Goal: Task Accomplishment & Management: Complete application form

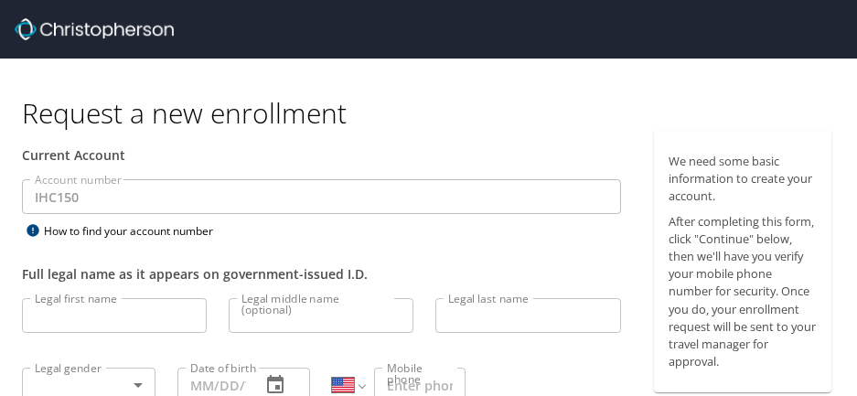
select select "US"
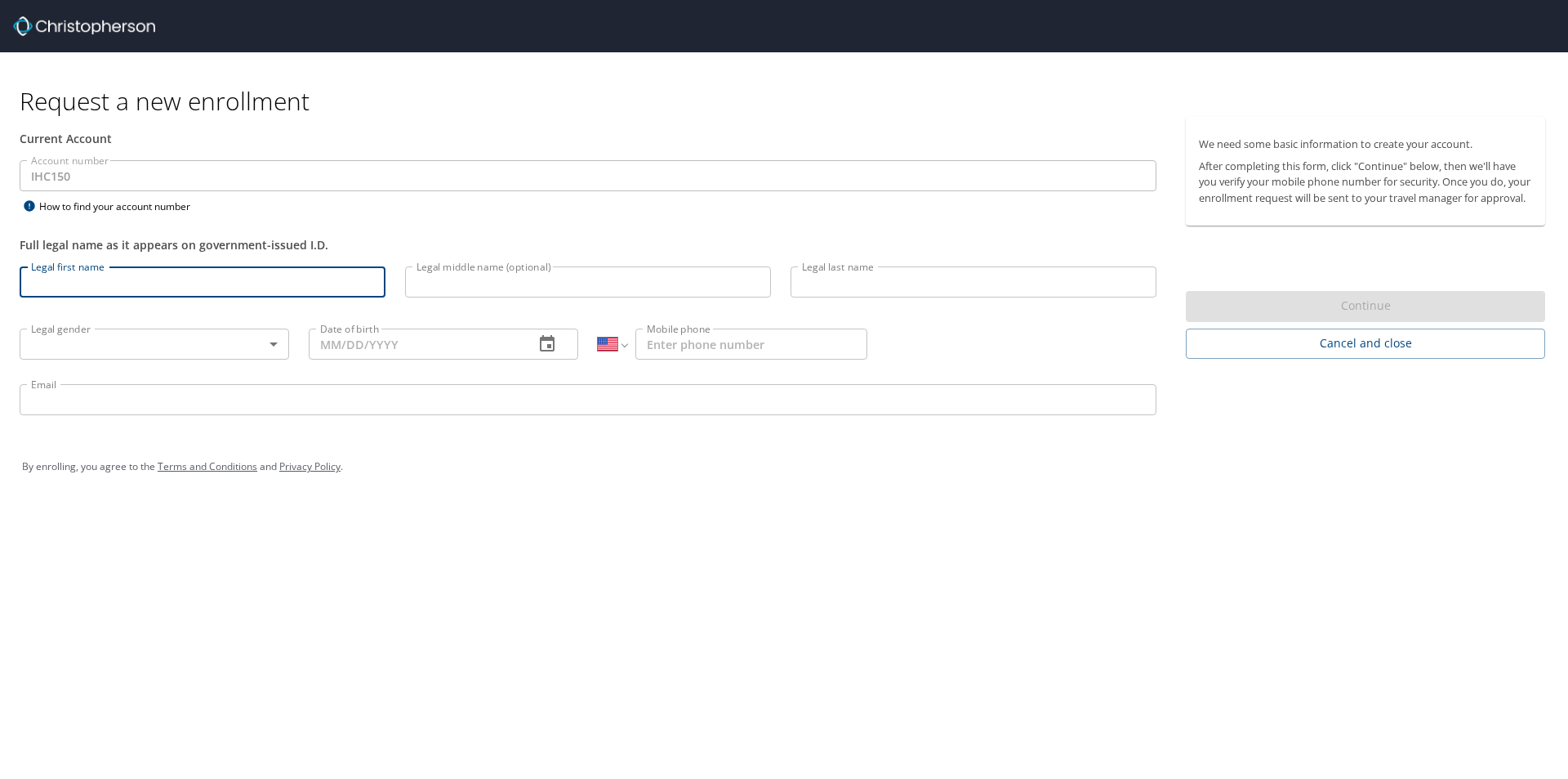
click at [92, 286] on input "Legal first name" at bounding box center [203, 281] width 366 height 31
type input "[PERSON_NAME]"
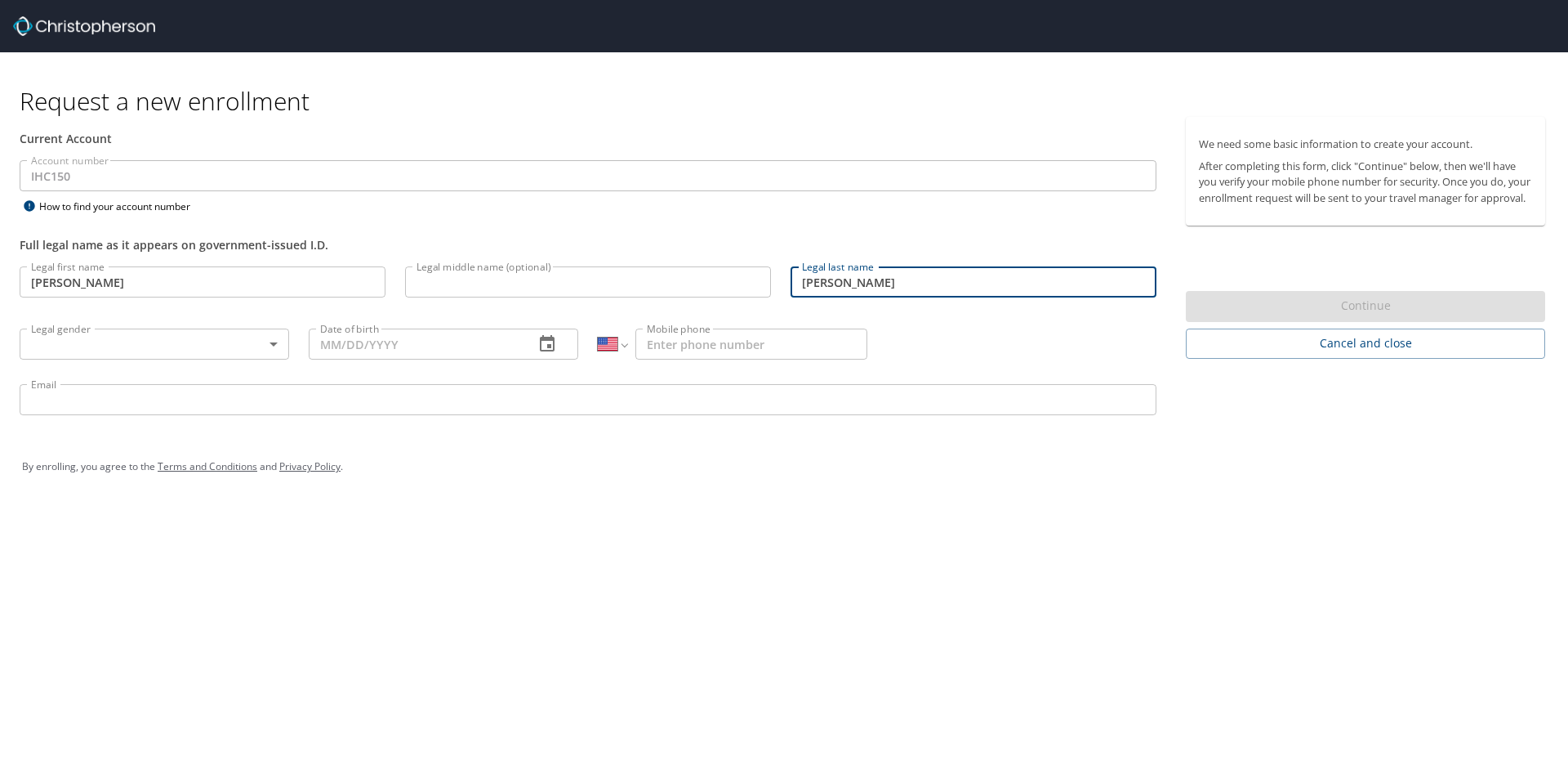
type input "[PERSON_NAME]"
click at [199, 353] on body "Request a new enrollment Current Account Account number IHC150 Account number H…" at bounding box center [784, 390] width 1568 height 779
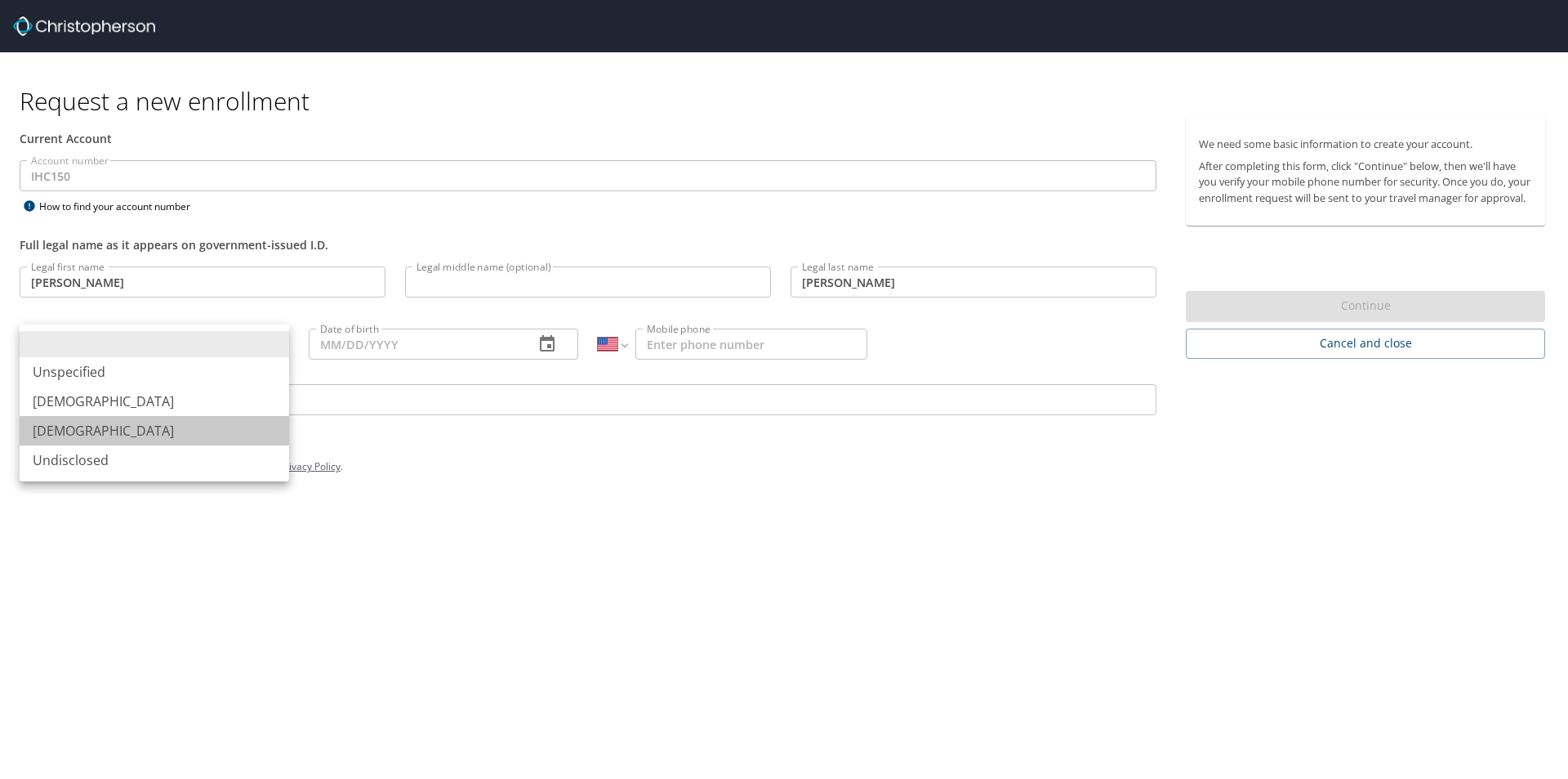
click at [152, 353] on li "[DEMOGRAPHIC_DATA]" at bounding box center [154, 431] width 270 height 29
type input "[DEMOGRAPHIC_DATA]"
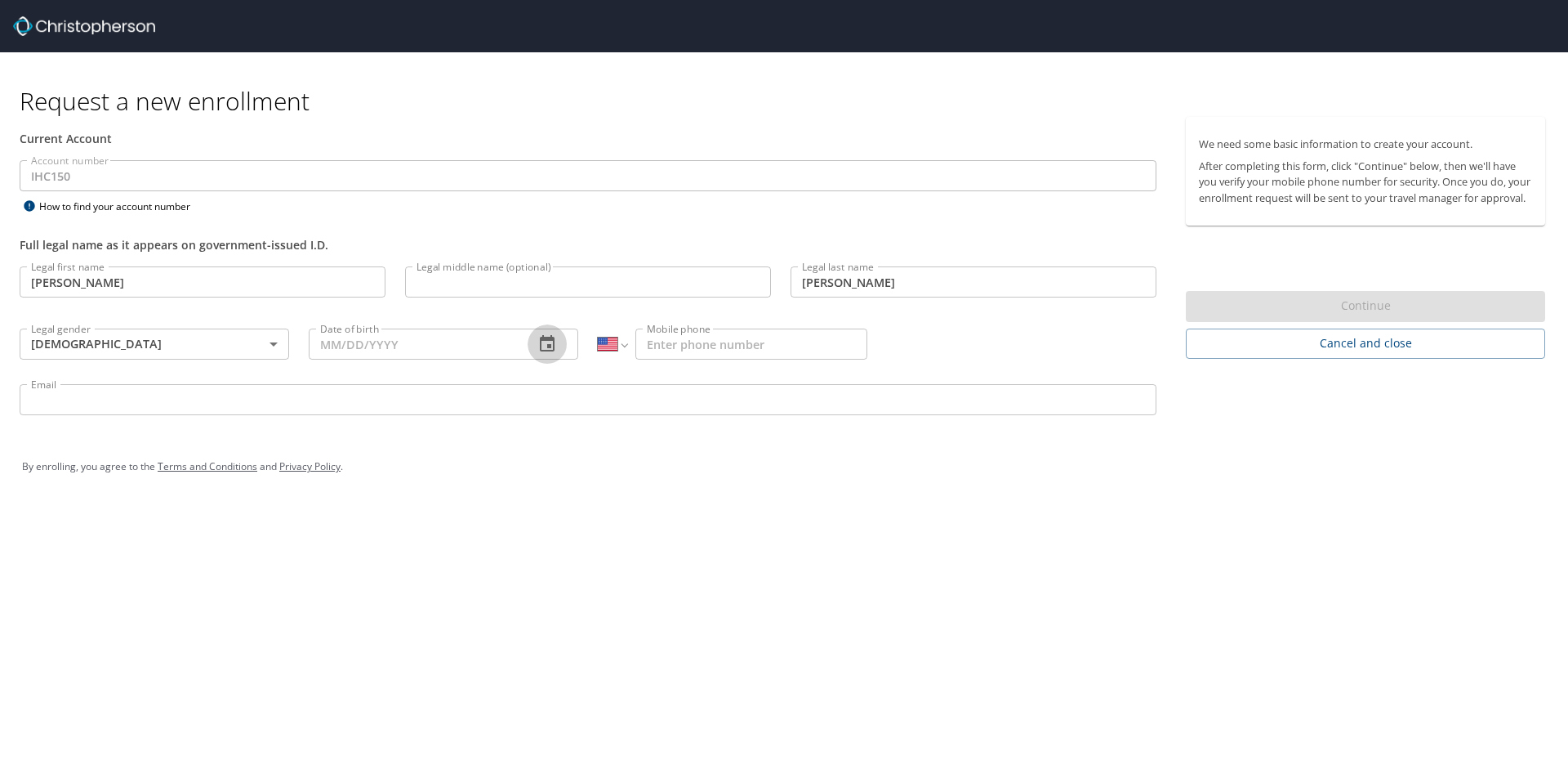
click at [557, 348] on button "button" at bounding box center [547, 344] width 39 height 39
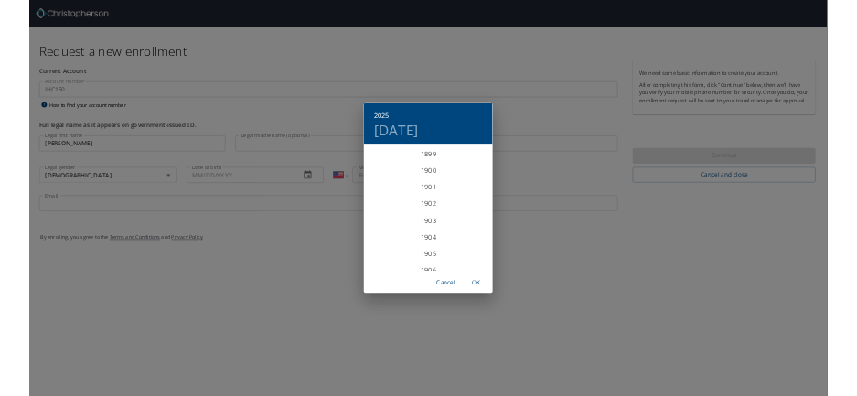
scroll to position [4501, 0]
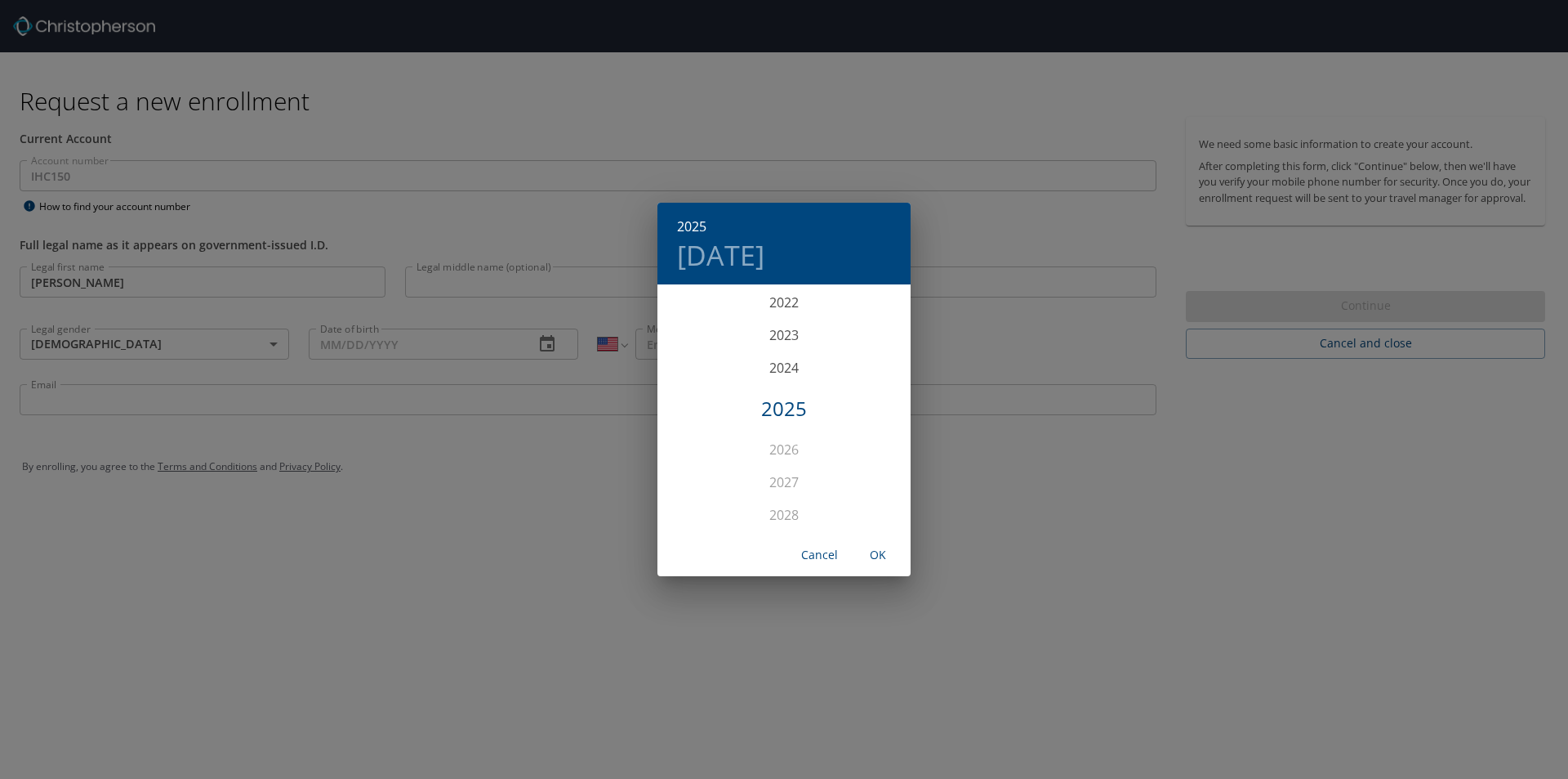
click at [376, 348] on div "2025 [DATE] 1900 1901 1902 1903 1904 1905 1906 1907 1908 1909 1910 1911 1912 19…" at bounding box center [784, 390] width 1568 height 779
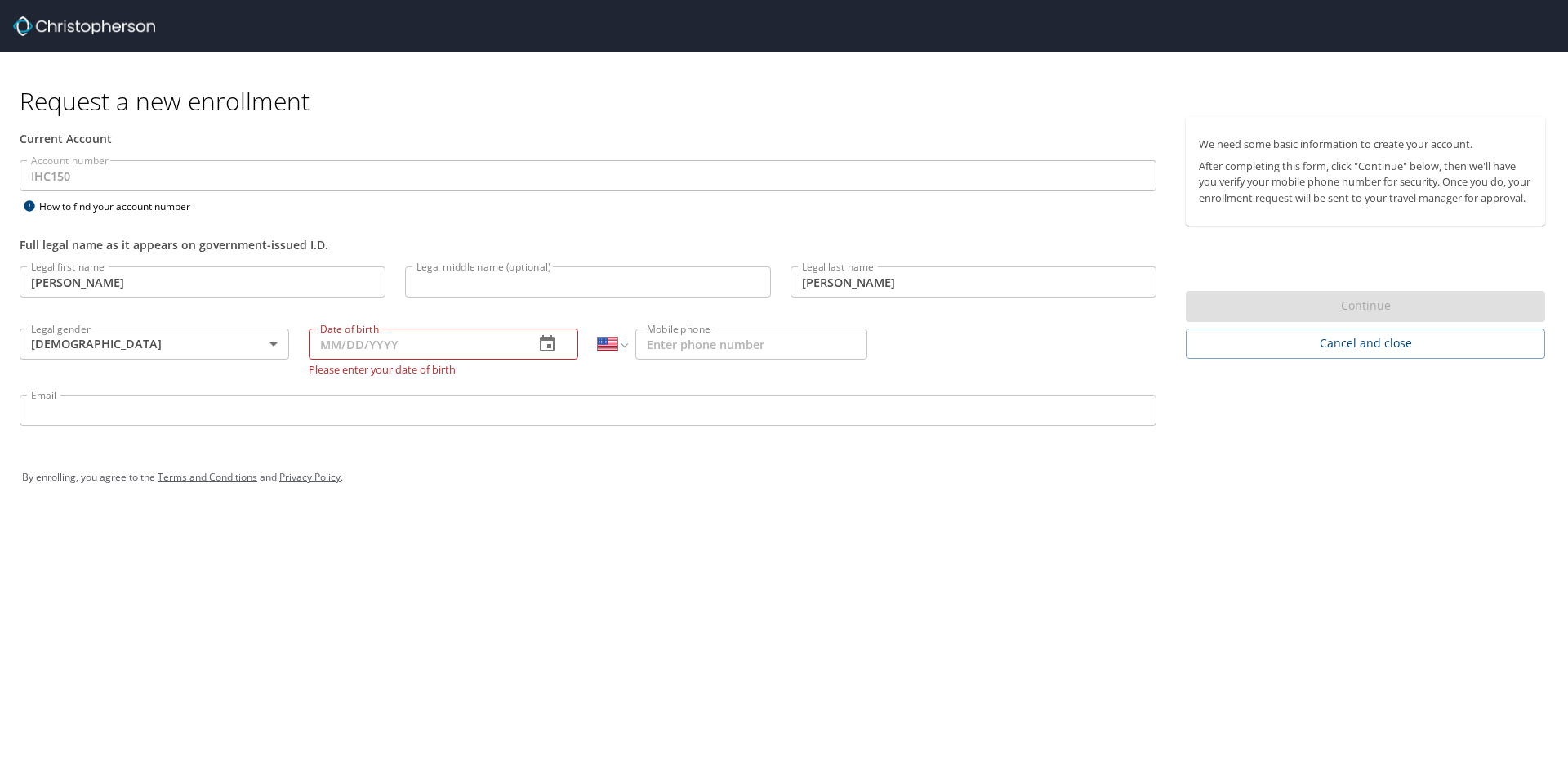
click at [324, 345] on input "Date of birth" at bounding box center [415, 344] width 213 height 31
type input "[DATE]"
click at [752, 341] on input "Mobile phone" at bounding box center [752, 344] width 232 height 31
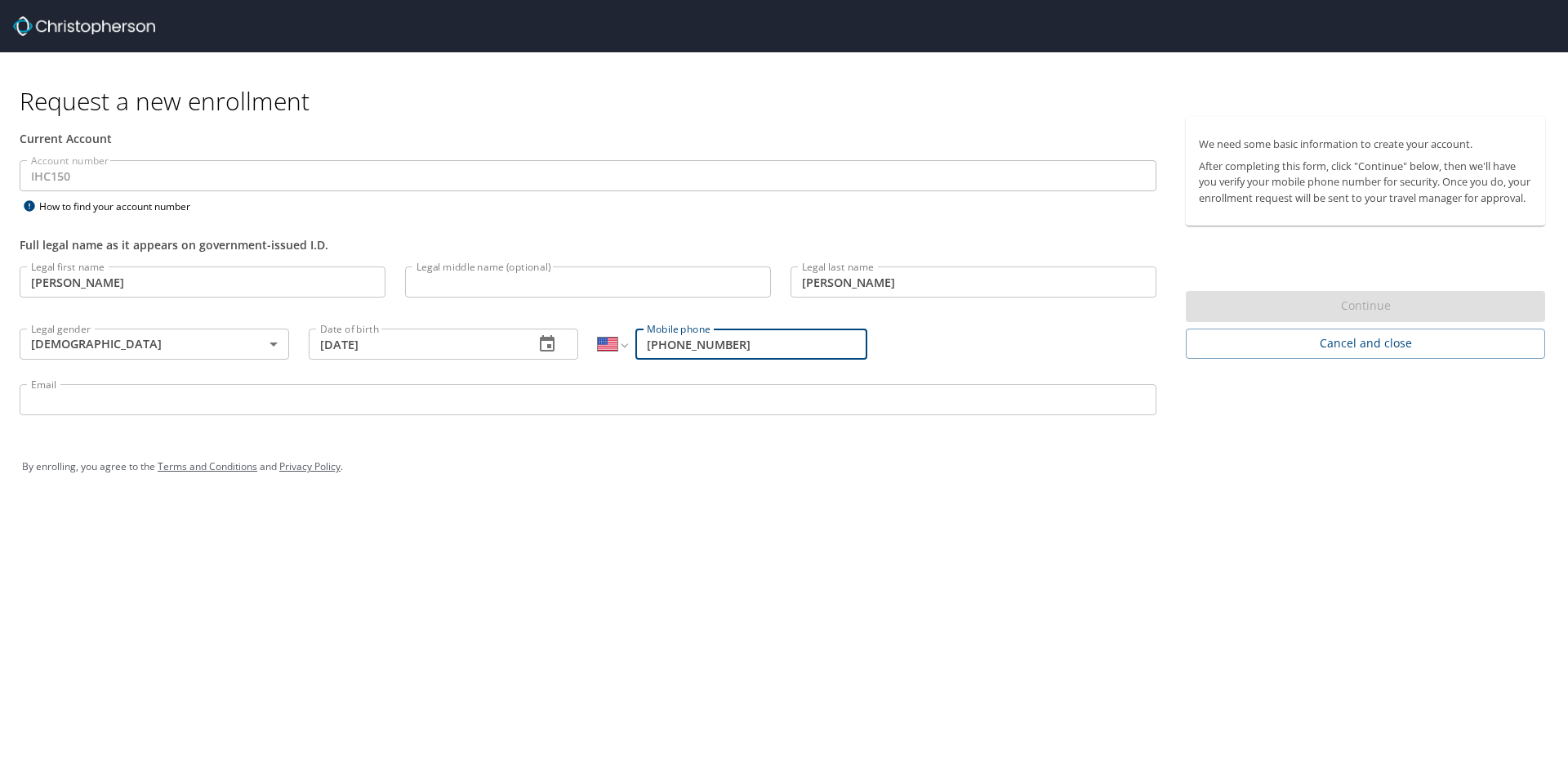
type input "[PHONE_NUMBER]"
click at [764, 353] on div "By enrolling, you agree to the Terms and Conditions and Privacy Policy ." at bounding box center [784, 466] width 1524 height 41
click at [306, 353] on input "Email" at bounding box center [588, 399] width 1137 height 31
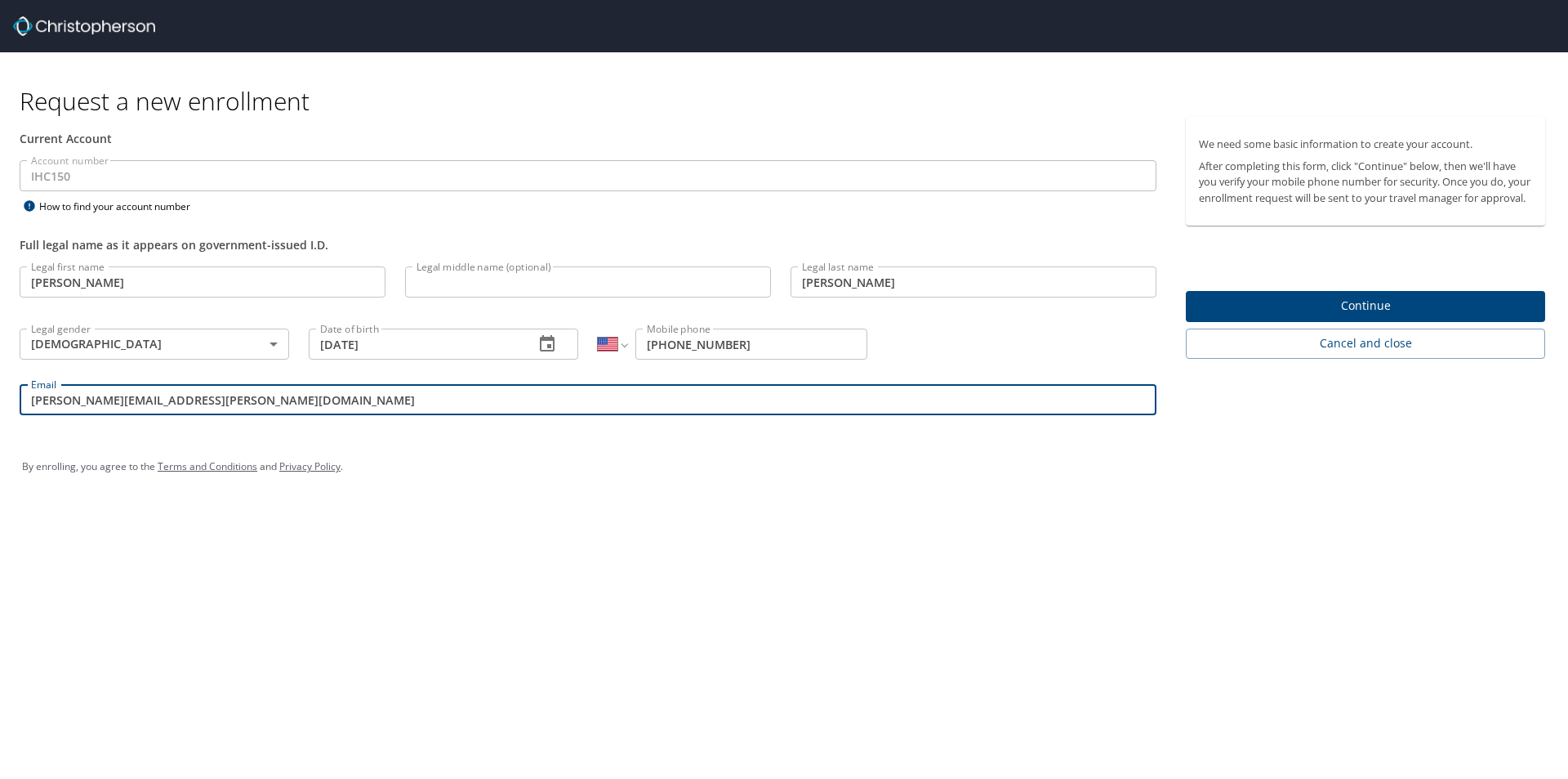
type input "[PERSON_NAME][EMAIL_ADDRESS][PERSON_NAME][DOMAIN_NAME]"
click at [764, 316] on span "Continue" at bounding box center [1365, 306] width 333 height 21
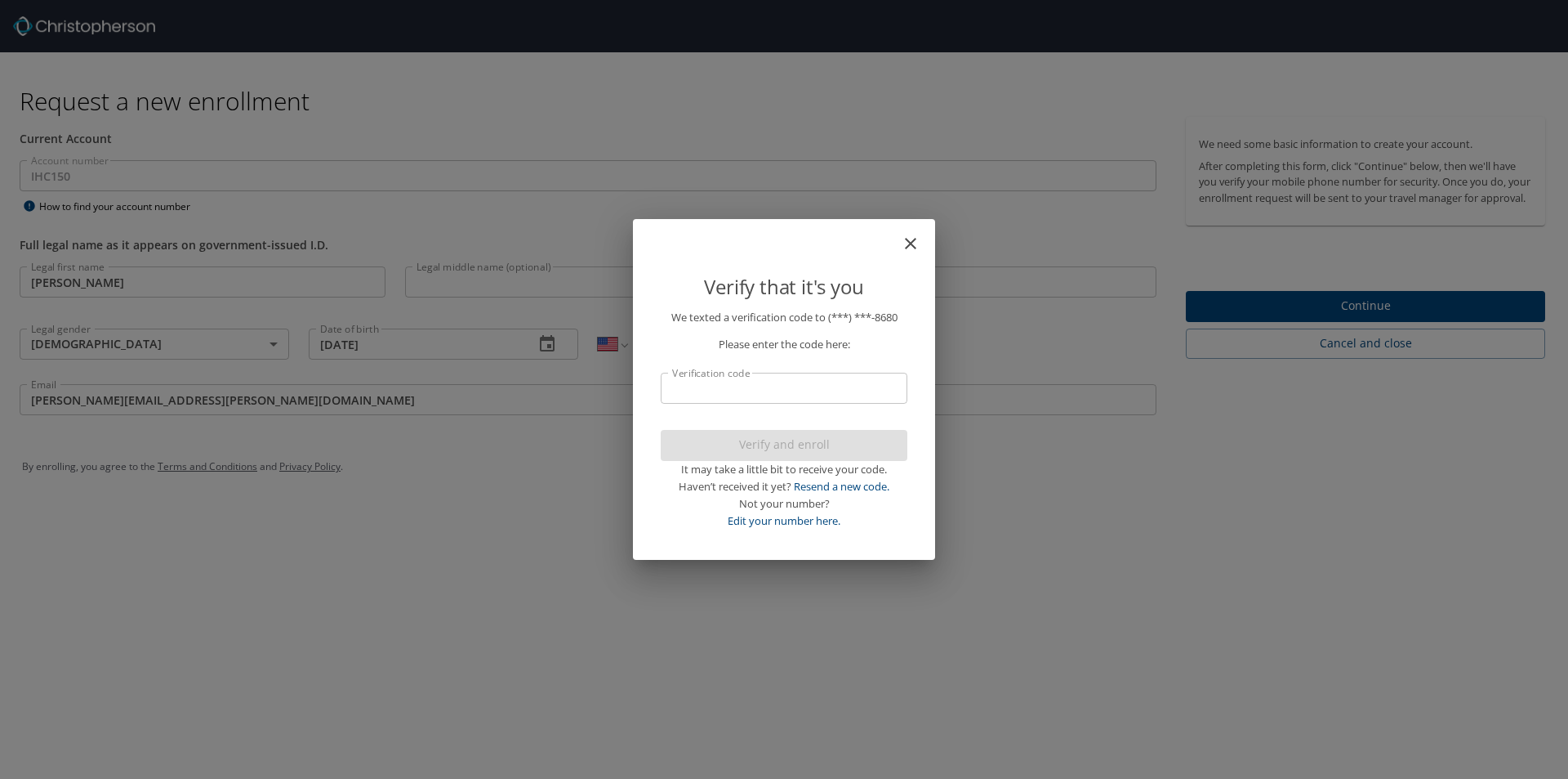
click at [745, 353] on input "Verification code" at bounding box center [784, 388] width 246 height 31
click at [764, 353] on link "Edit your number here." at bounding box center [784, 521] width 113 height 14
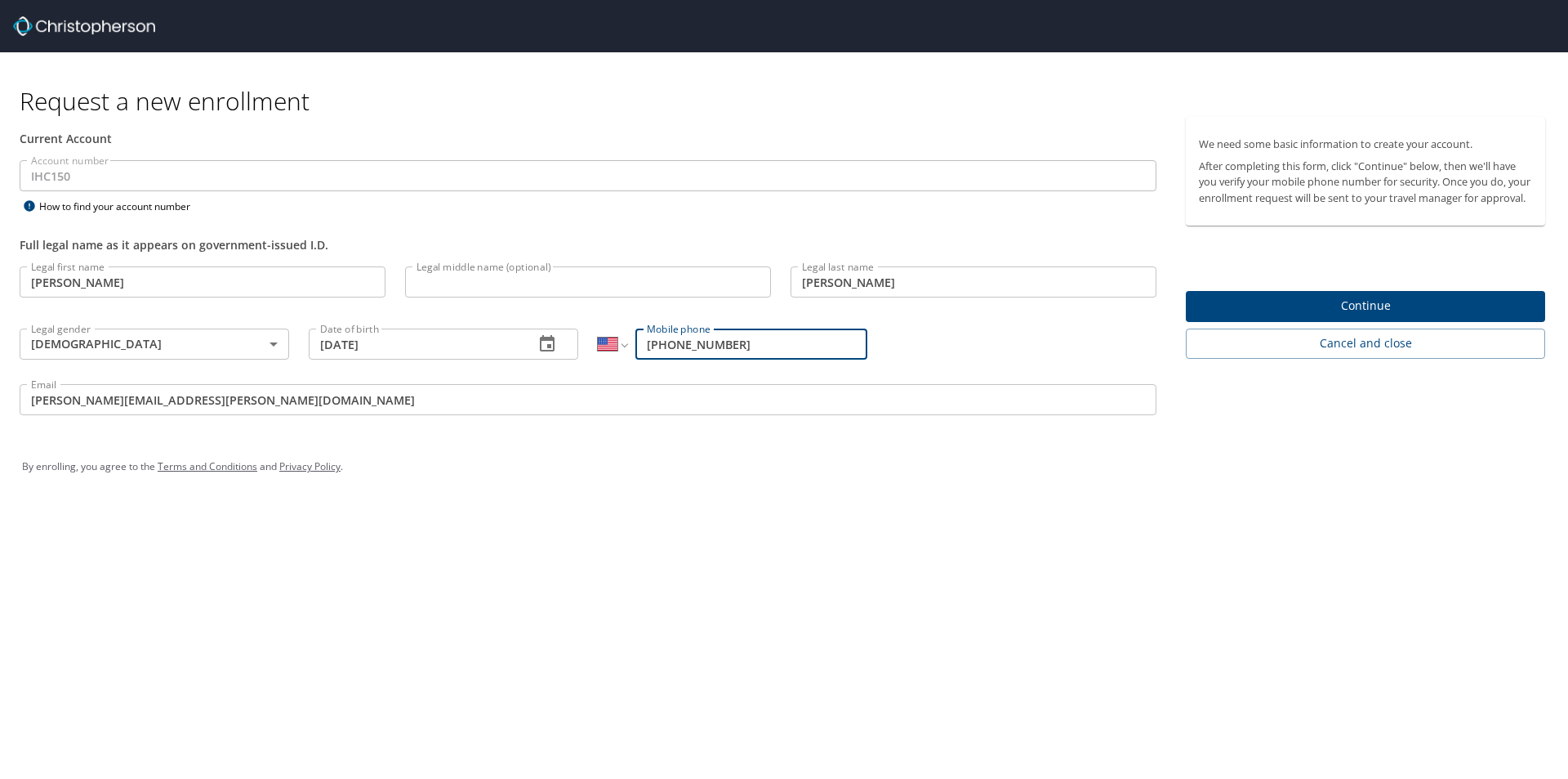
click at [764, 316] on span "Continue" at bounding box center [1365, 306] width 333 height 21
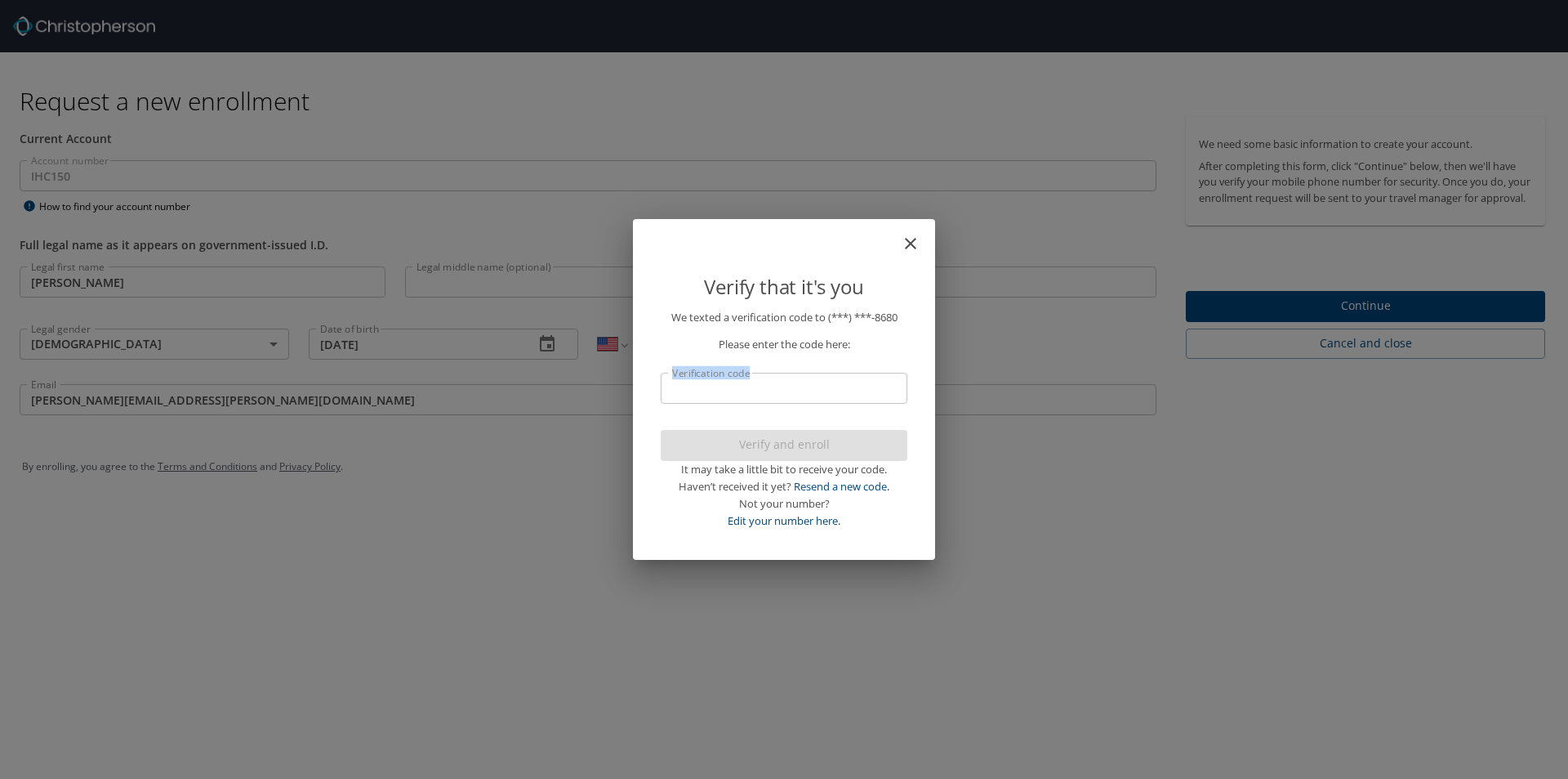
click at [716, 353] on p "We texted a verification code to (***) ***- 8680 Please enter the code here: Ve…" at bounding box center [784, 419] width 246 height 220
click at [707, 353] on input "Verification code" at bounding box center [784, 388] width 246 height 31
type input "2"
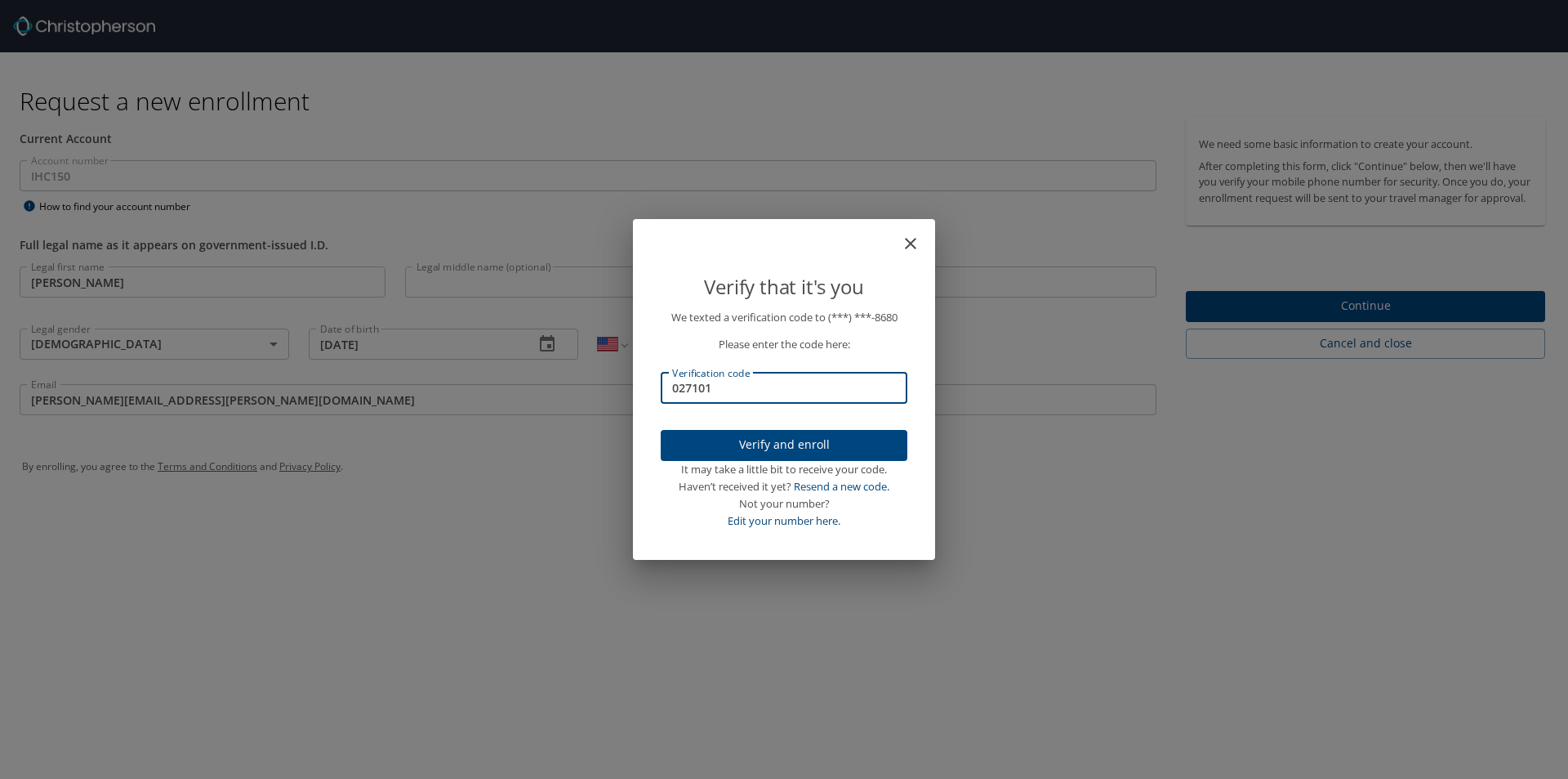
type input "027101"
click at [739, 353] on span "Verify and enroll" at bounding box center [784, 445] width 221 height 21
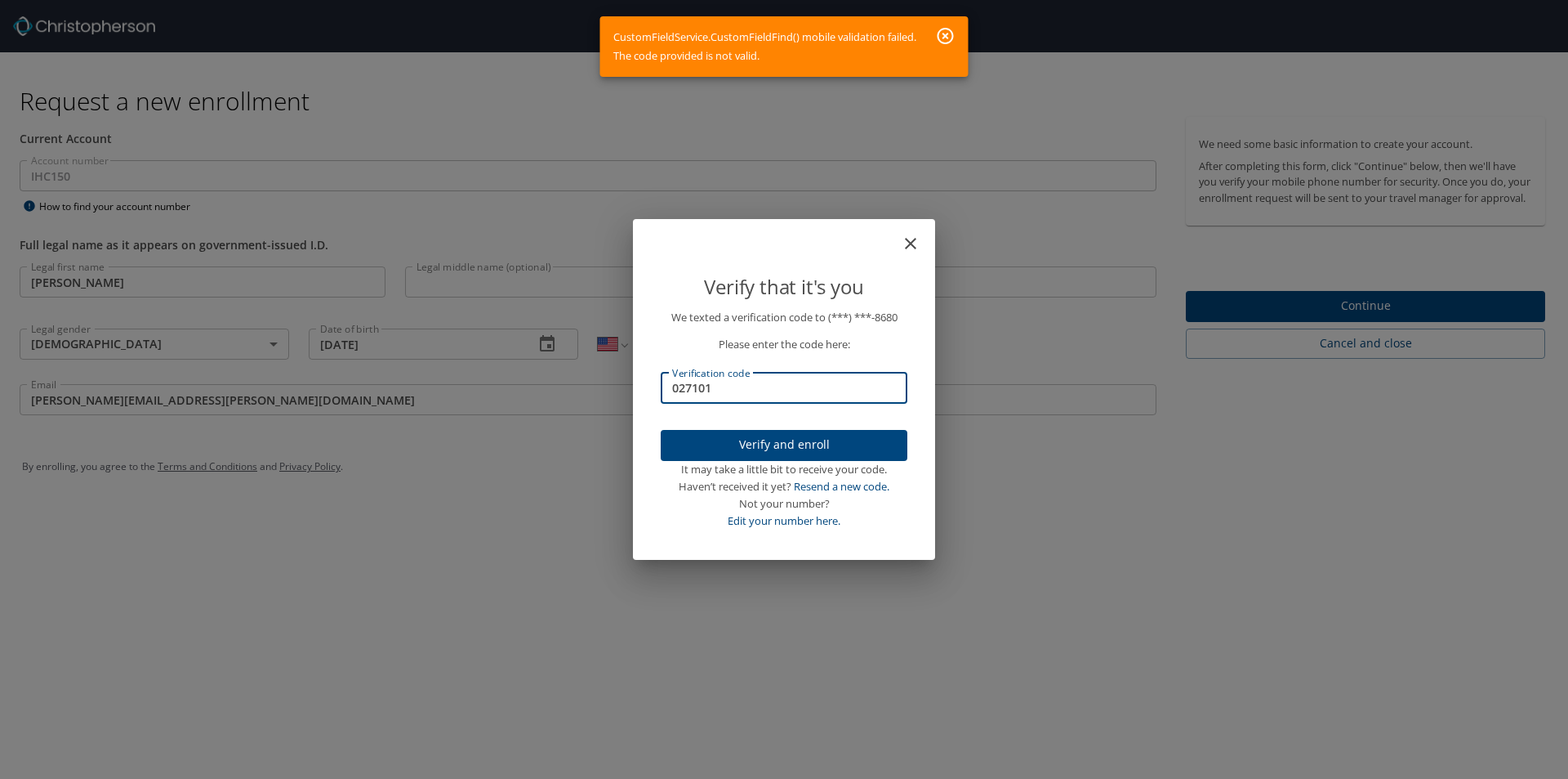
drag, startPoint x: 754, startPoint y: 399, endPoint x: 580, endPoint y: 404, distance: 174.1
click at [584, 353] on div "Verify that it's you We texted a verification code to (***) ***- 8680 Please en…" at bounding box center [784, 390] width 1568 height 779
type input "527437"
click at [756, 353] on span "Verify and enroll" at bounding box center [784, 445] width 221 height 21
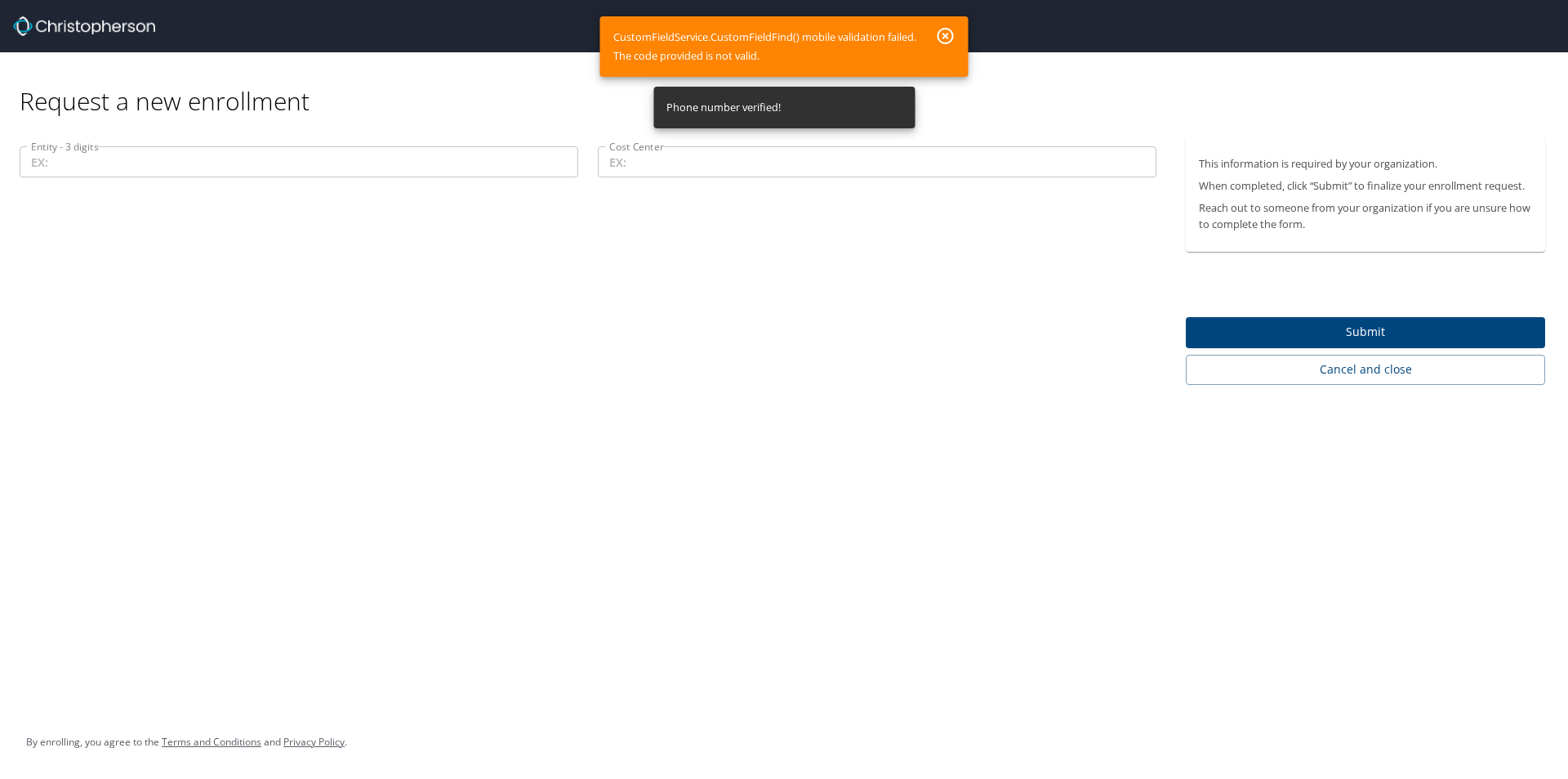
click at [250, 152] on input "Entity - 3 digits" at bounding box center [299, 162] width 559 height 31
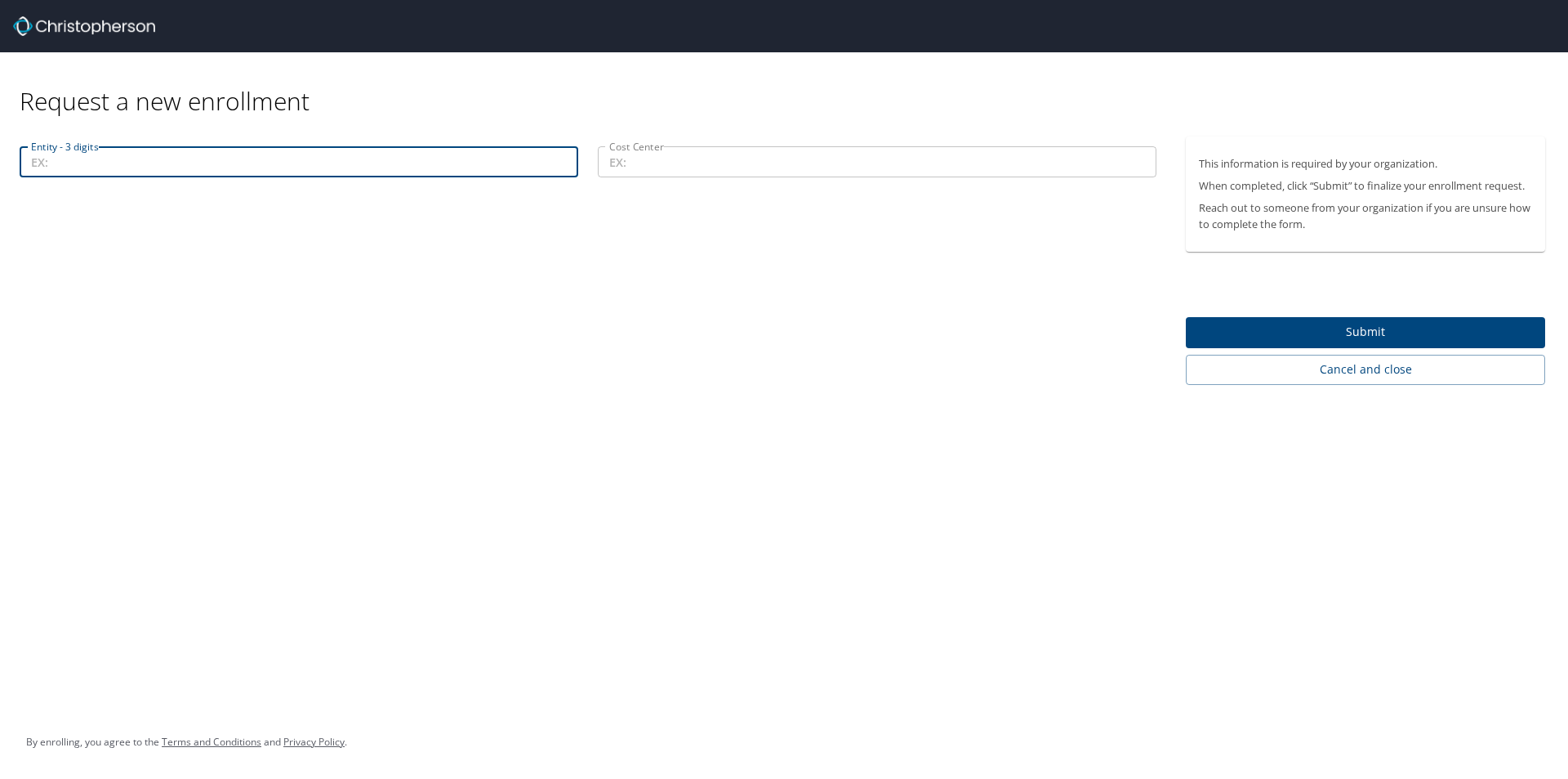
click at [62, 163] on input "Entity - 3 digits" at bounding box center [299, 162] width 559 height 31
click at [728, 163] on input "Cost Center" at bounding box center [878, 162] width 559 height 31
click at [181, 163] on input "Entity - 3 digits" at bounding box center [299, 162] width 559 height 31
click at [99, 158] on input "Entity - 3 digits" at bounding box center [299, 162] width 559 height 31
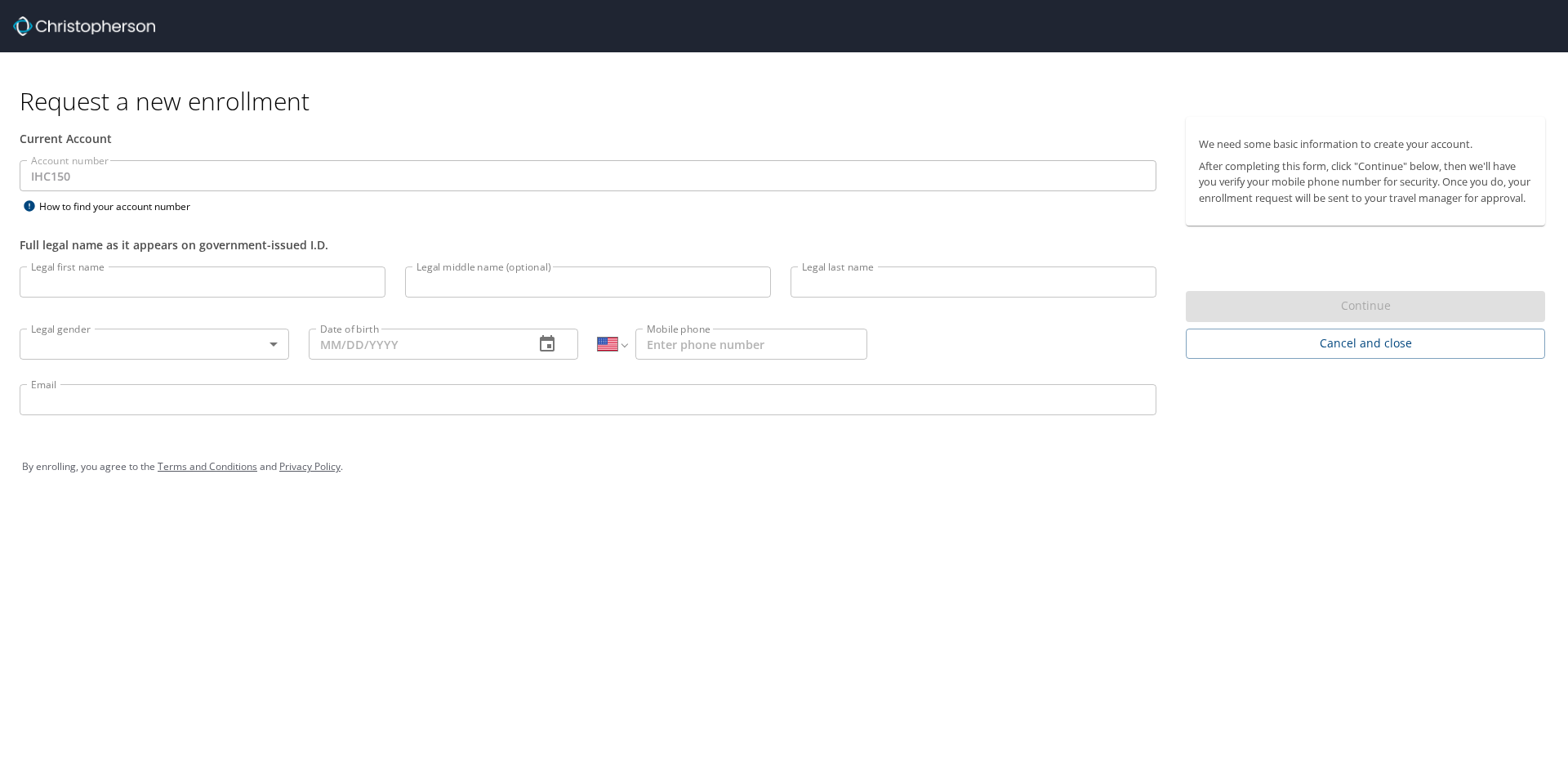
select select "US"
click at [225, 281] on input "Legal first name" at bounding box center [203, 281] width 366 height 31
type input "[PERSON_NAME]"
click at [458, 284] on input "Legal middle name (optional)" at bounding box center [588, 281] width 366 height 31
click at [829, 286] on input "Legal last name" at bounding box center [974, 281] width 366 height 31
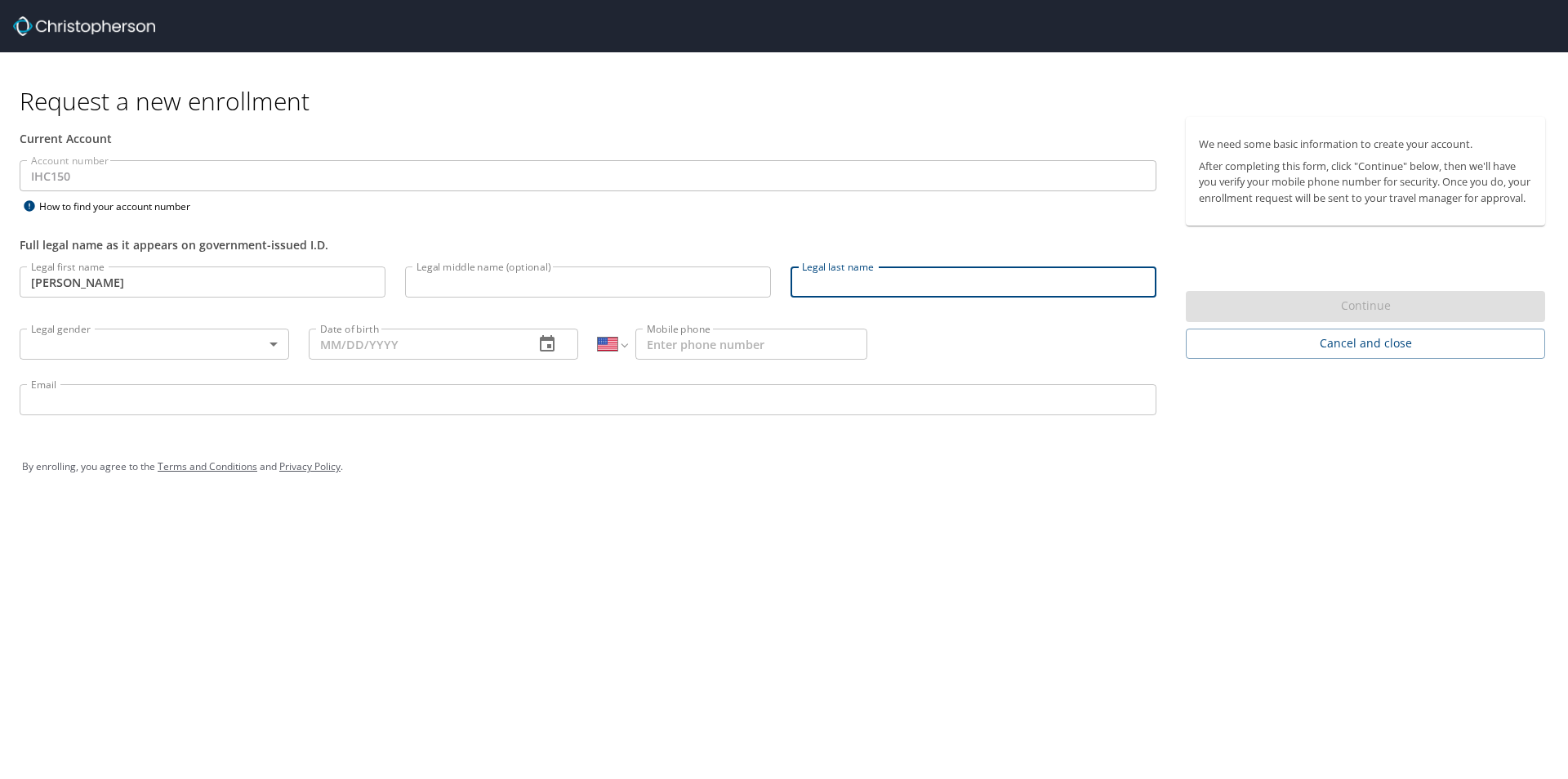
type input "[PERSON_NAME]"
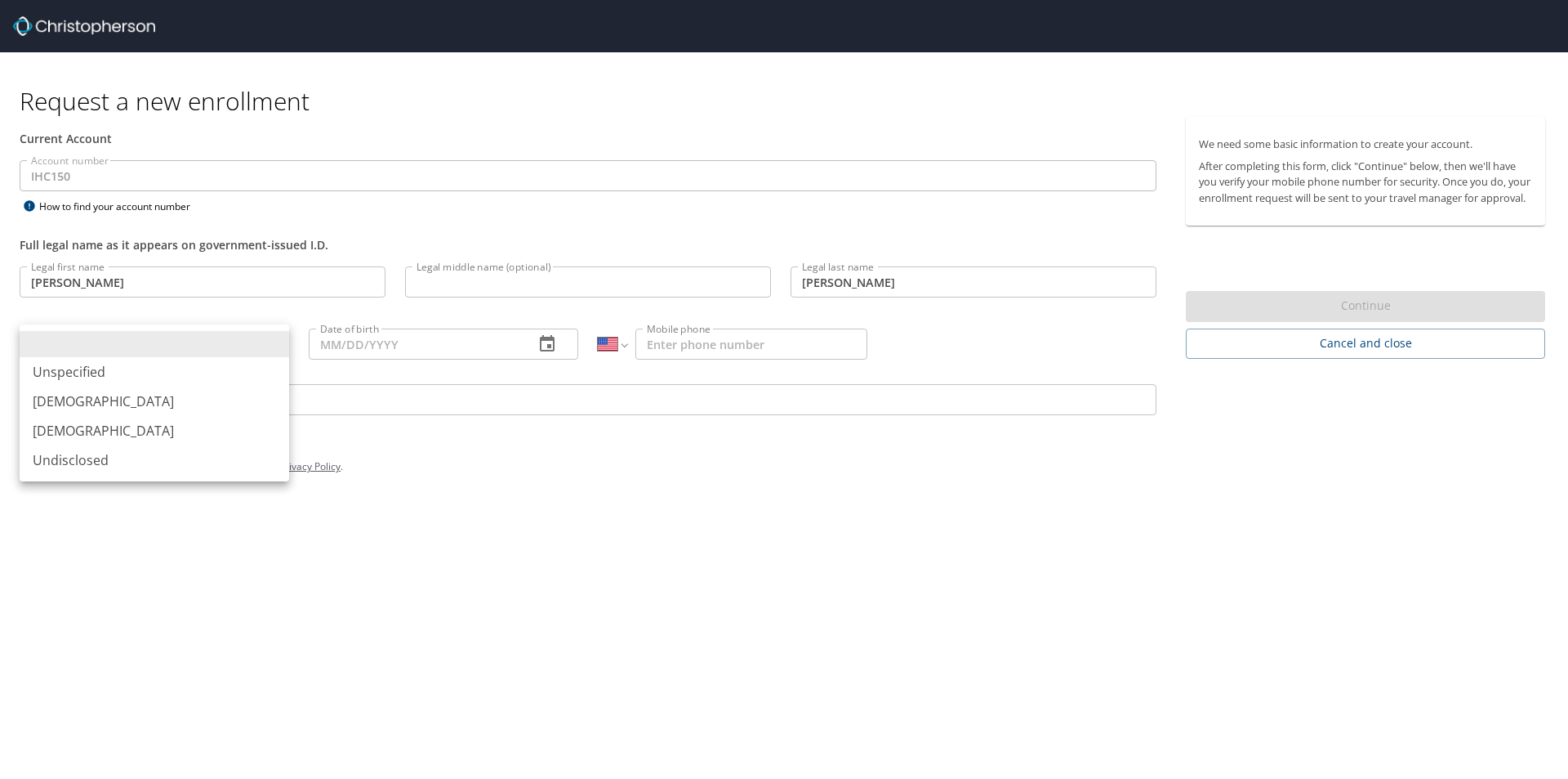
click at [188, 332] on body "Request a new enrollment Current Account Account number IHC150 Account number H…" at bounding box center [784, 390] width 1568 height 779
click at [132, 430] on li "[DEMOGRAPHIC_DATA]" at bounding box center [154, 431] width 270 height 29
type input "[DEMOGRAPHIC_DATA]"
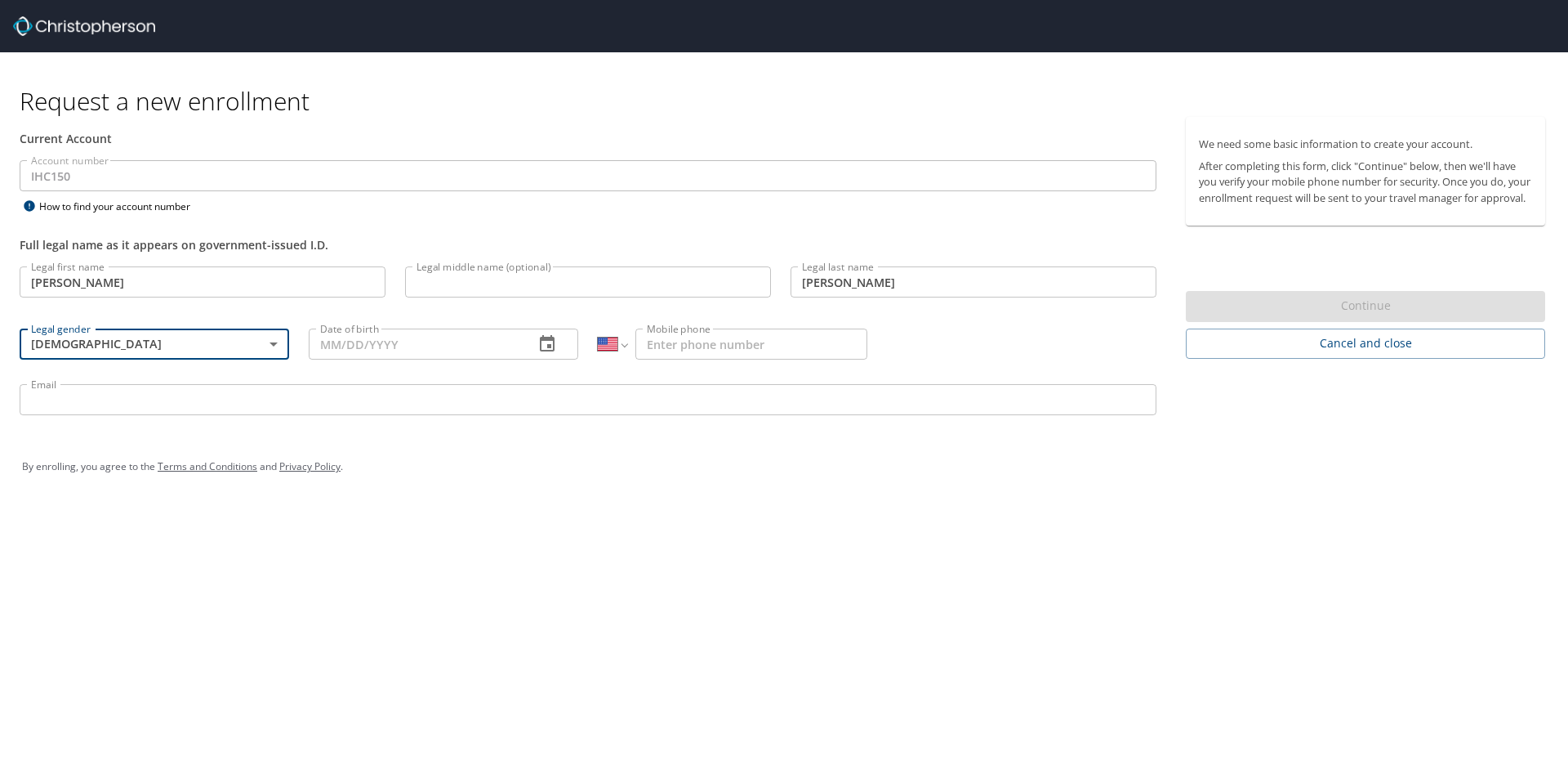
click at [438, 339] on input "Date of birth" at bounding box center [415, 344] width 213 height 31
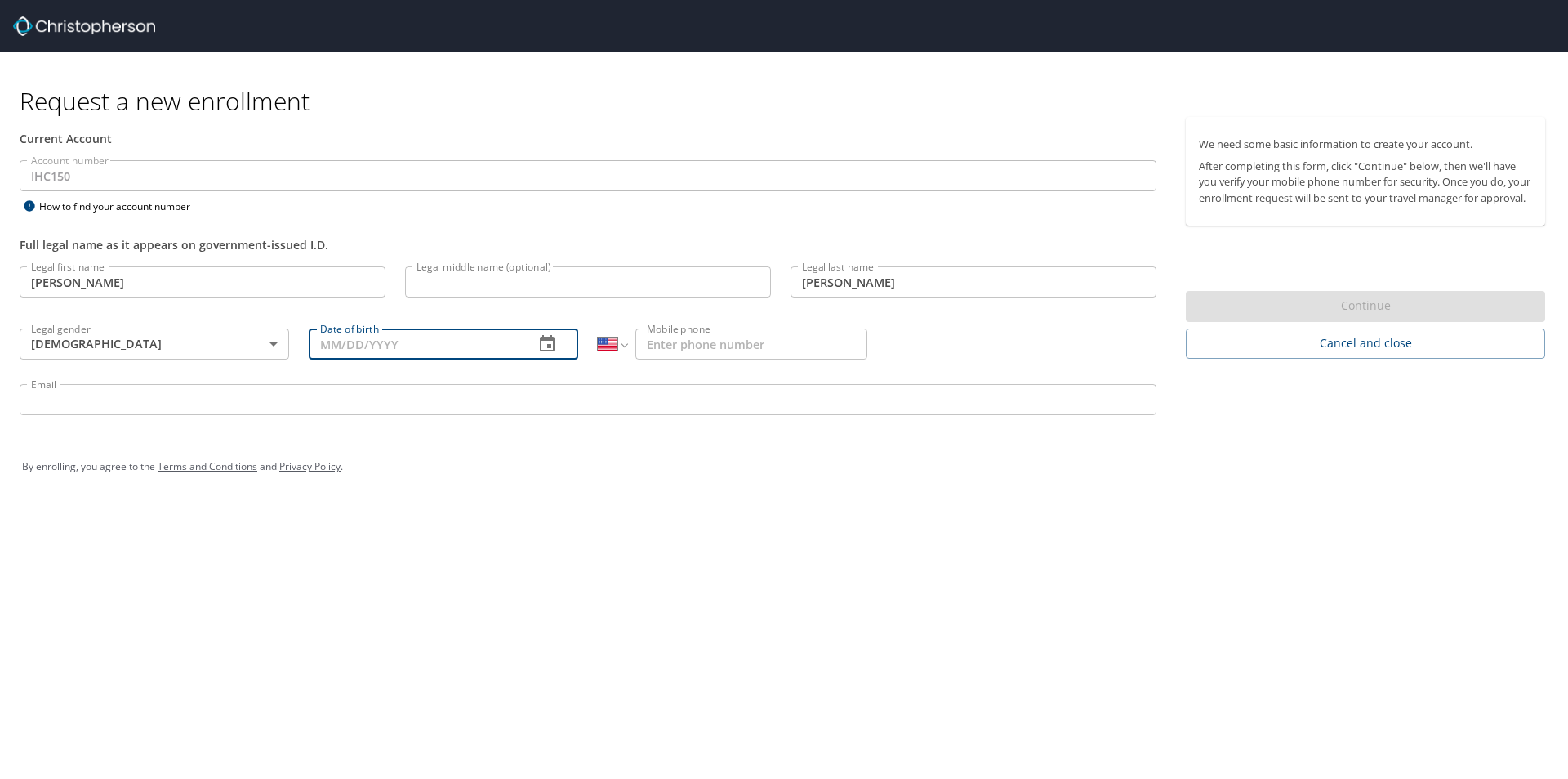
click at [552, 346] on icon "button" at bounding box center [547, 344] width 20 height 20
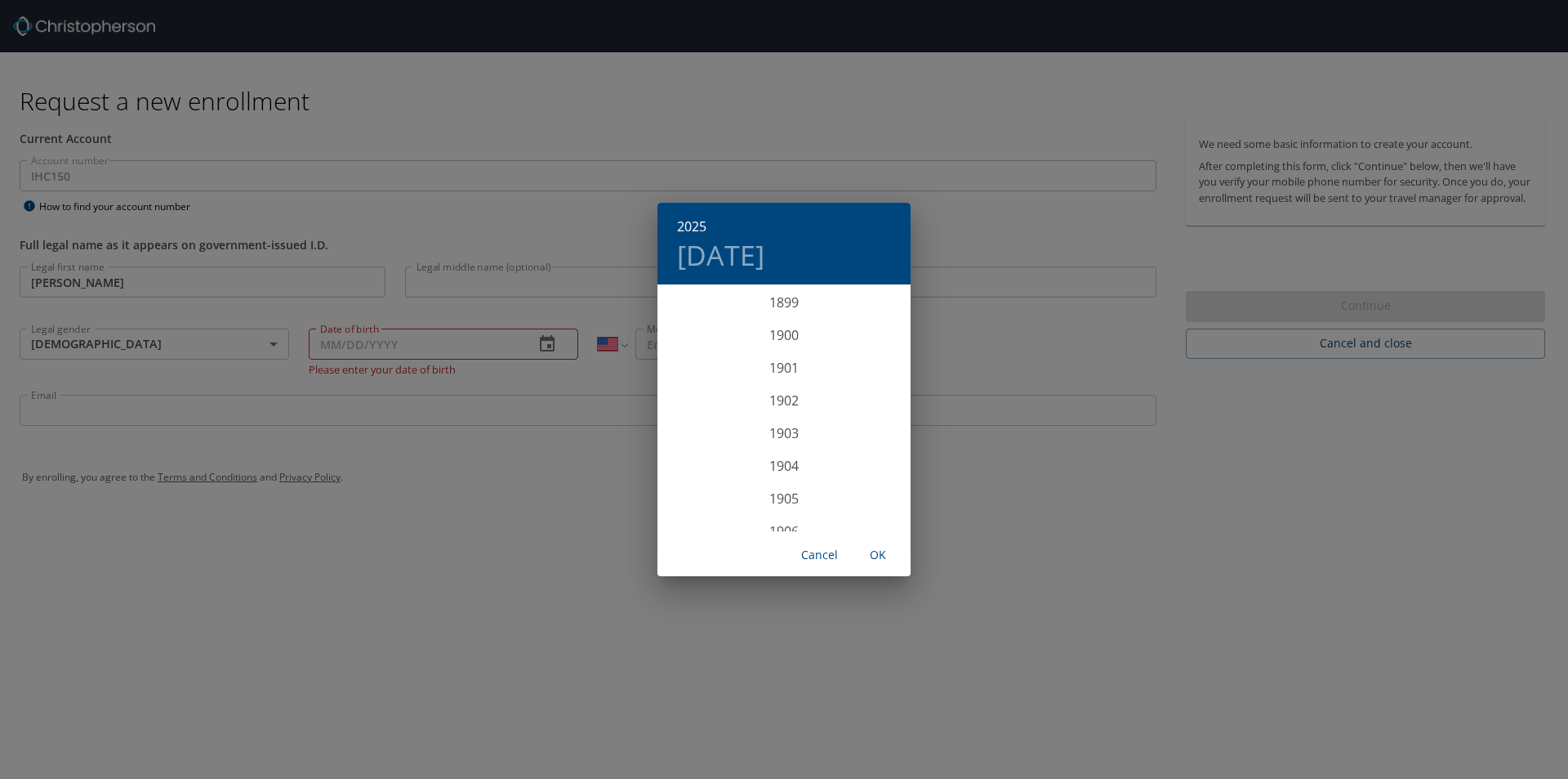
scroll to position [4021, 0]
click at [470, 353] on div "2025 [DATE] 1900 1901 1902 1903 1904 1905 1906 1907 1908 1909 1910 1911 1912 19…" at bounding box center [784, 390] width 1568 height 779
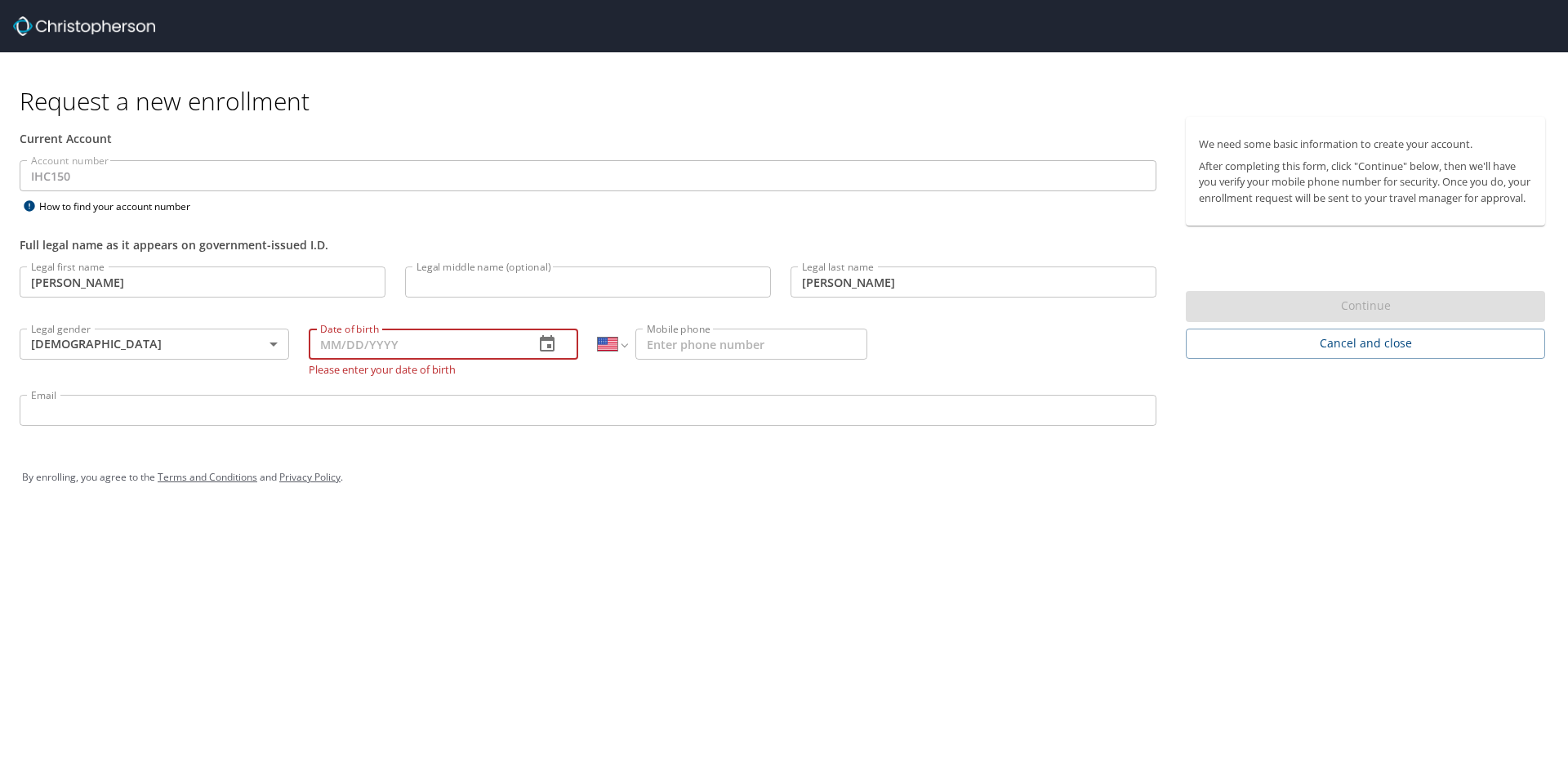
click at [418, 341] on input "Date of birth" at bounding box center [415, 344] width 213 height 31
type input "[DATE]"
click at [730, 349] on input "Mobile phone" at bounding box center [752, 344] width 232 height 31
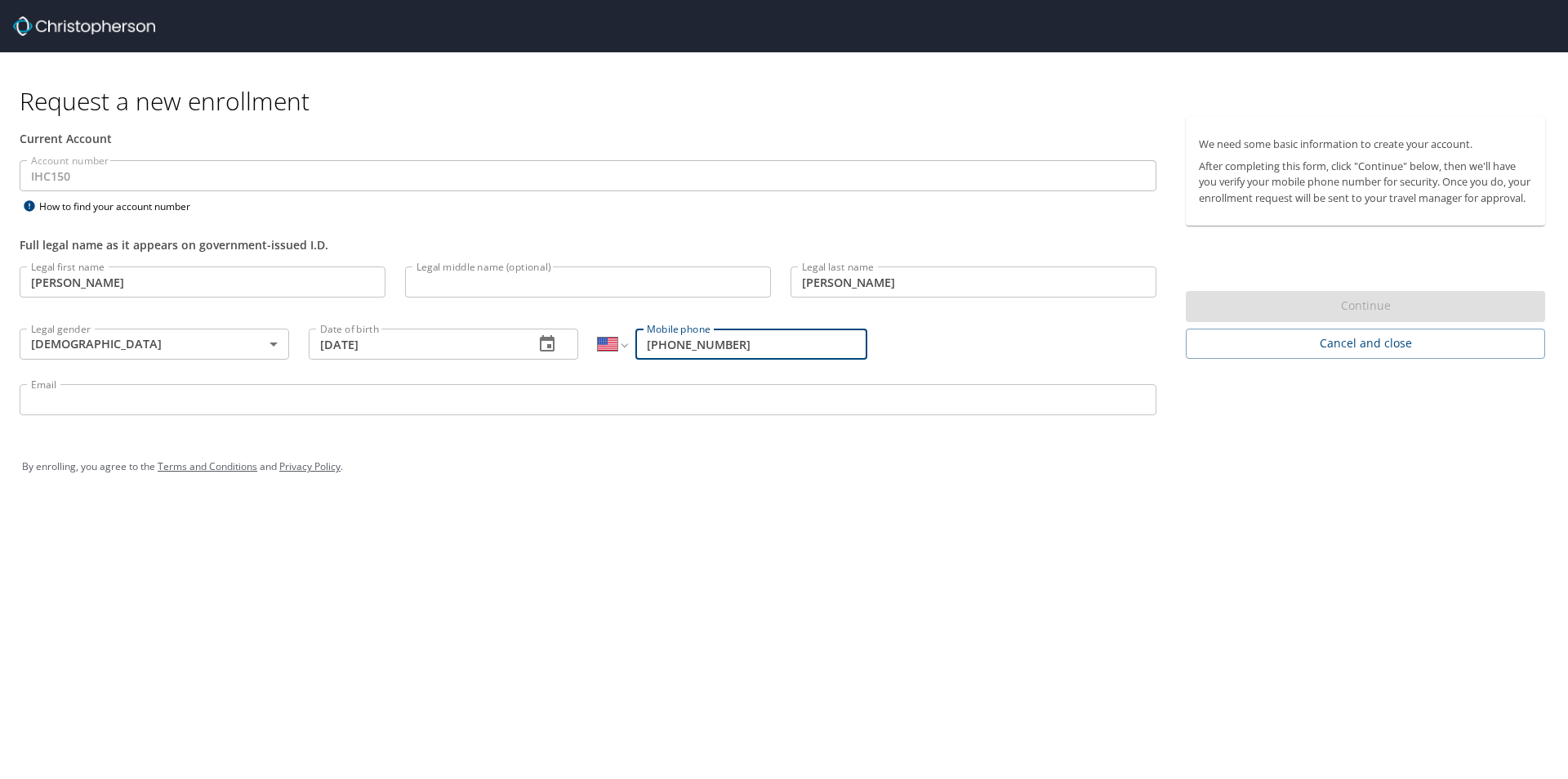
type input "[PHONE_NUMBER]"
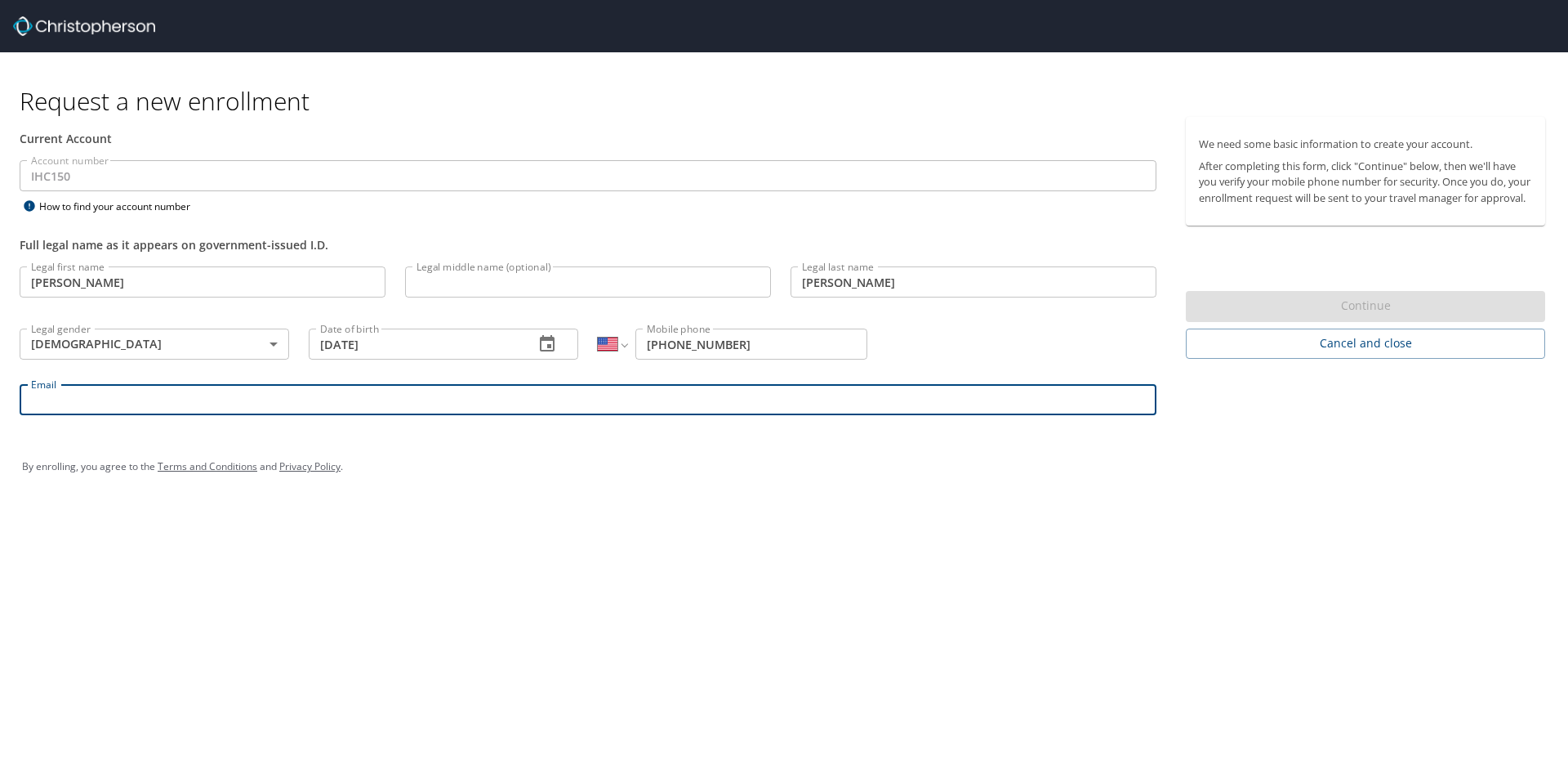
click at [473, 396] on input "Email" at bounding box center [588, 399] width 1137 height 31
type input "[PERSON_NAME][EMAIL_ADDRESS][PERSON_NAME][DOMAIN_NAME]"
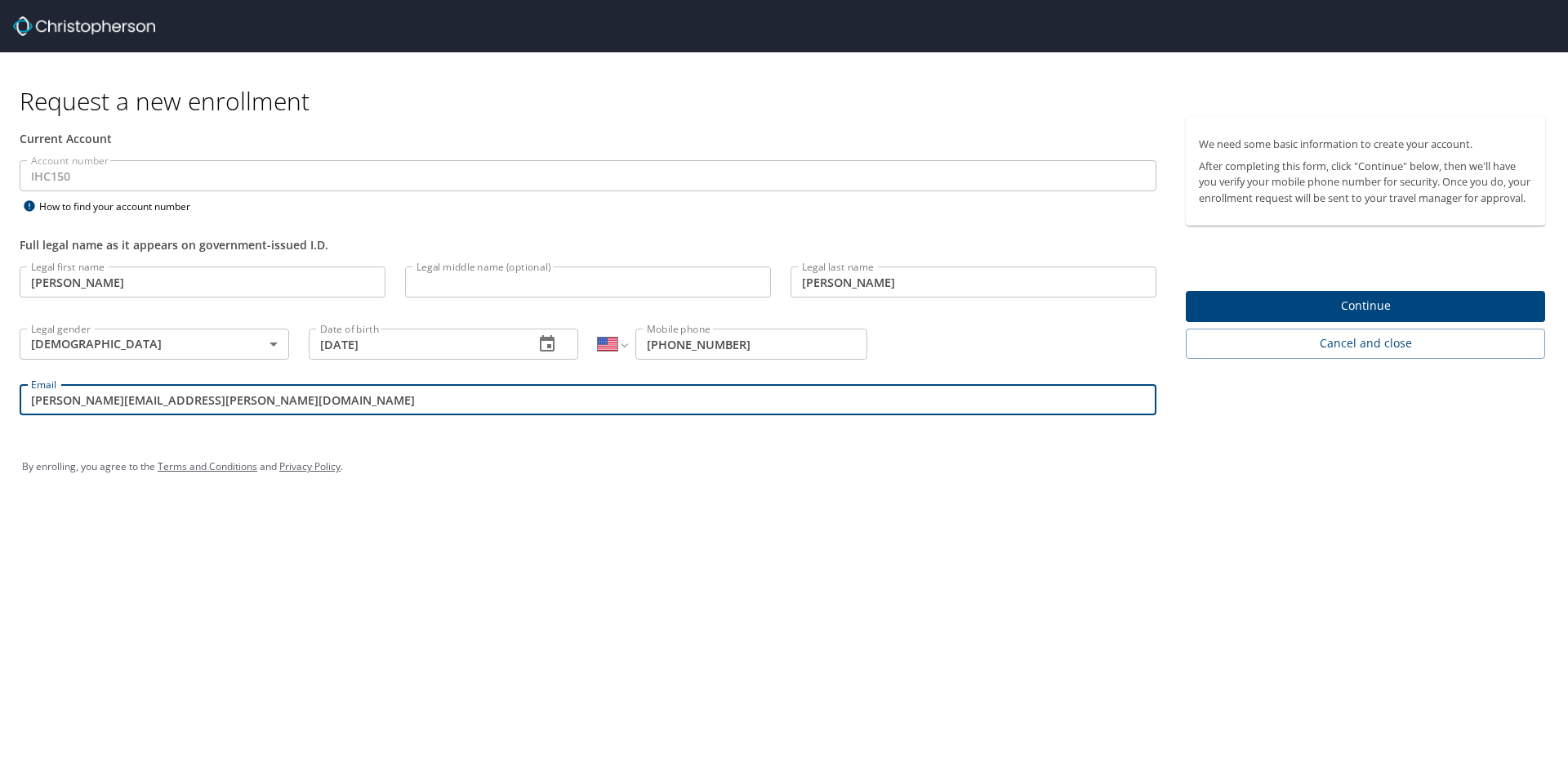
click at [1284, 316] on span "Continue" at bounding box center [1365, 306] width 333 height 21
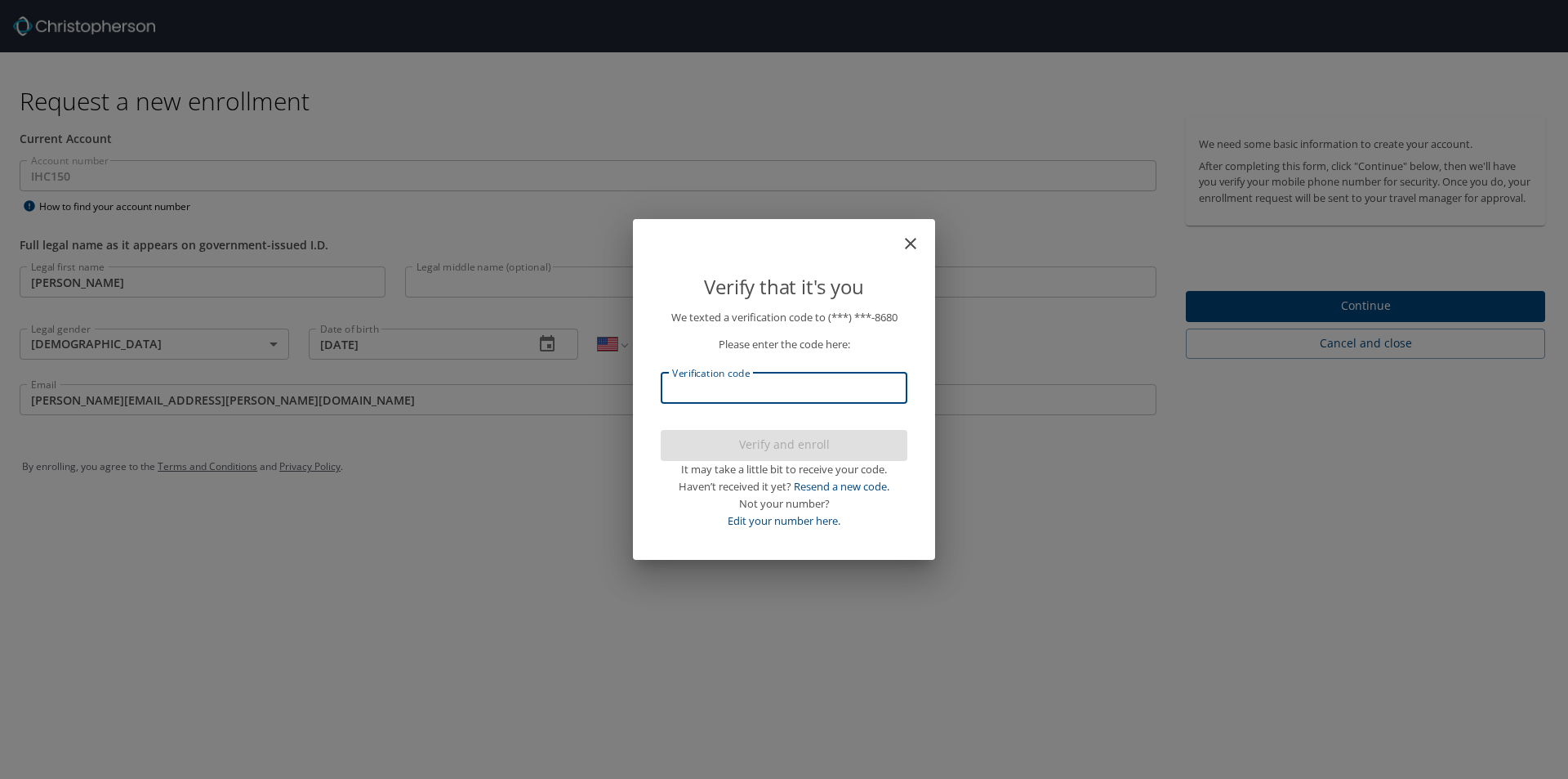
click at [799, 389] on input "Verification code" at bounding box center [784, 388] width 246 height 31
type input "354584"
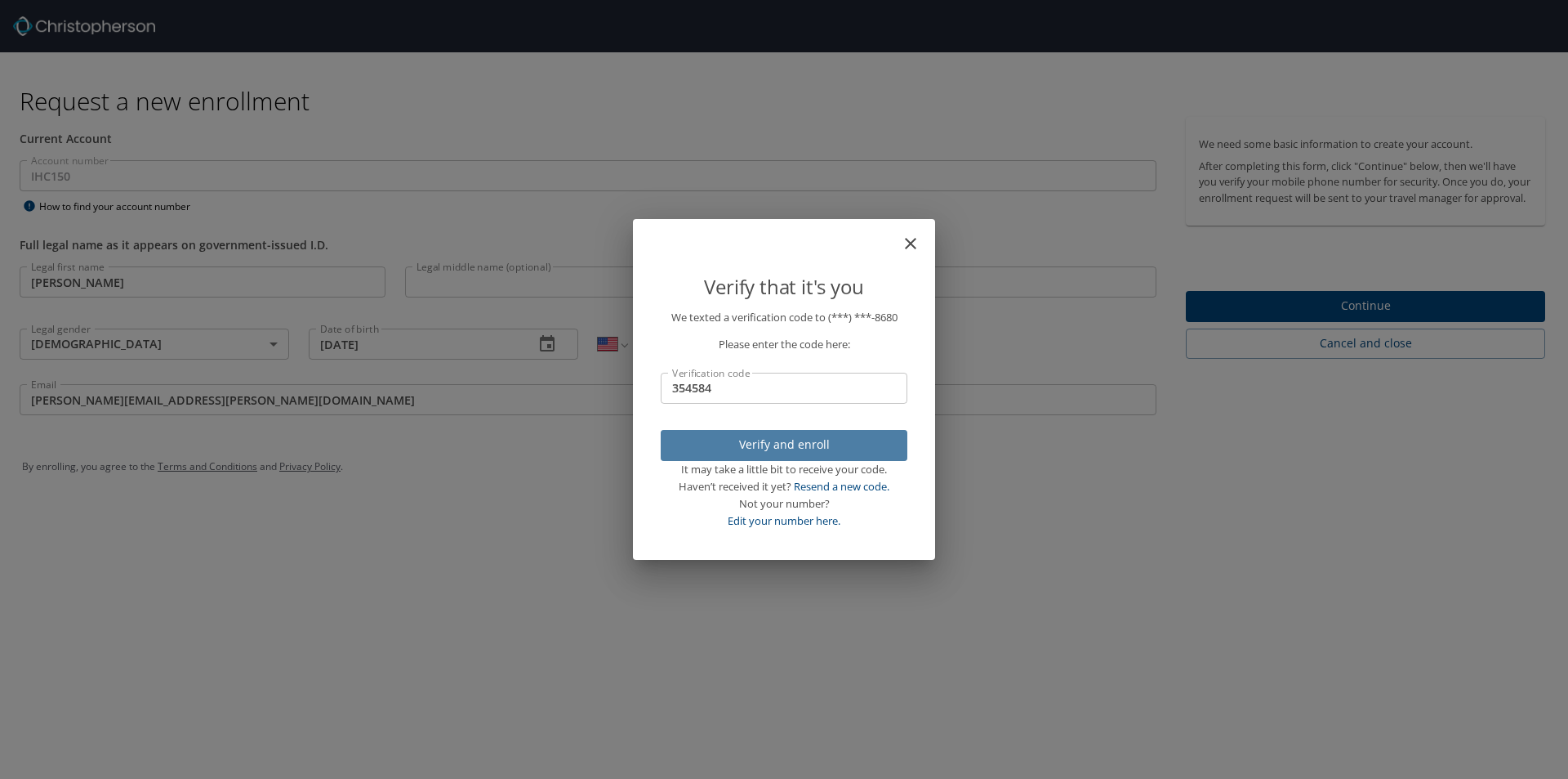
click at [825, 448] on span "Verify and enroll" at bounding box center [784, 445] width 221 height 21
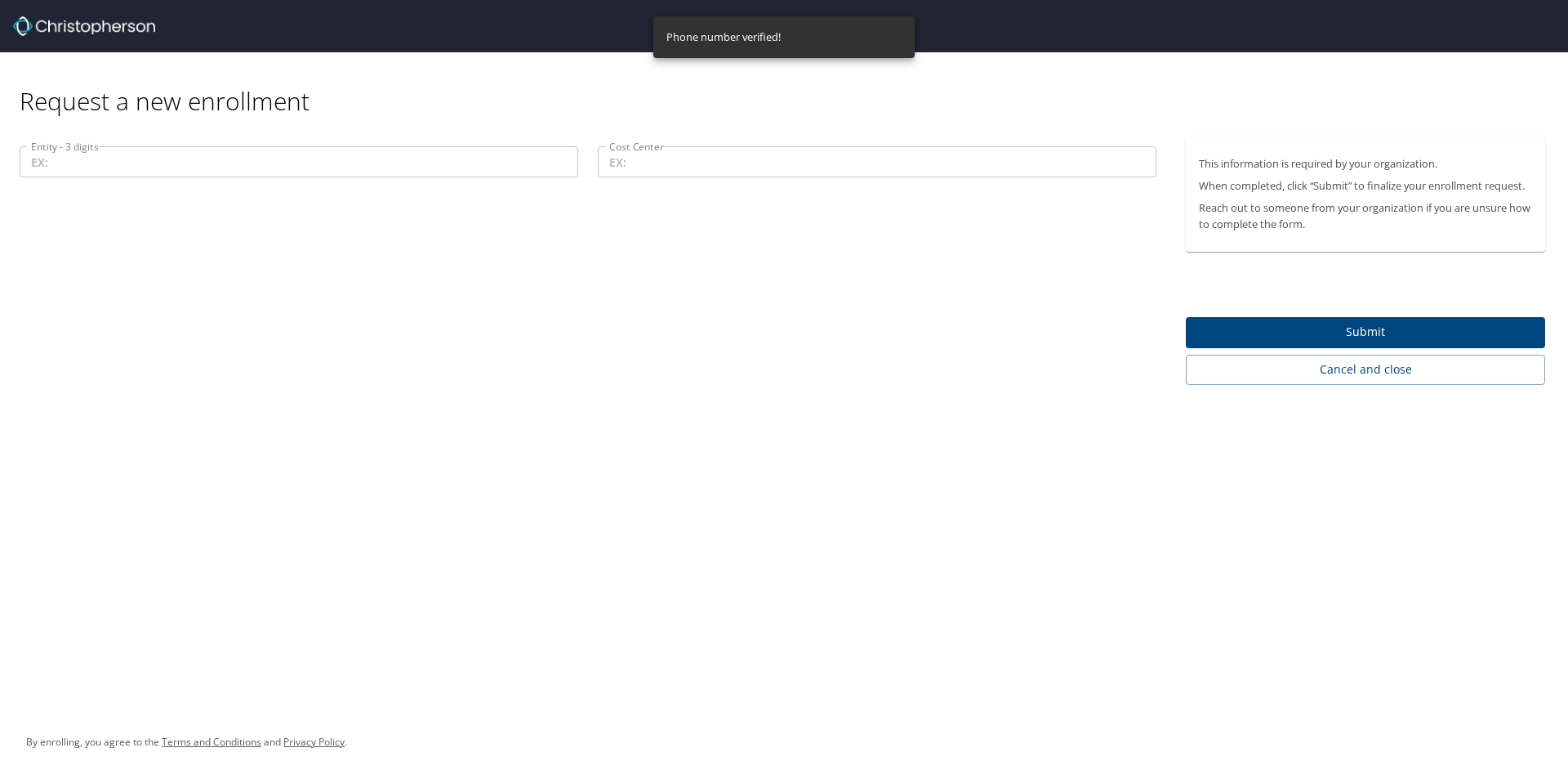
click at [284, 161] on input "Entity - 3 digits" at bounding box center [299, 162] width 559 height 31
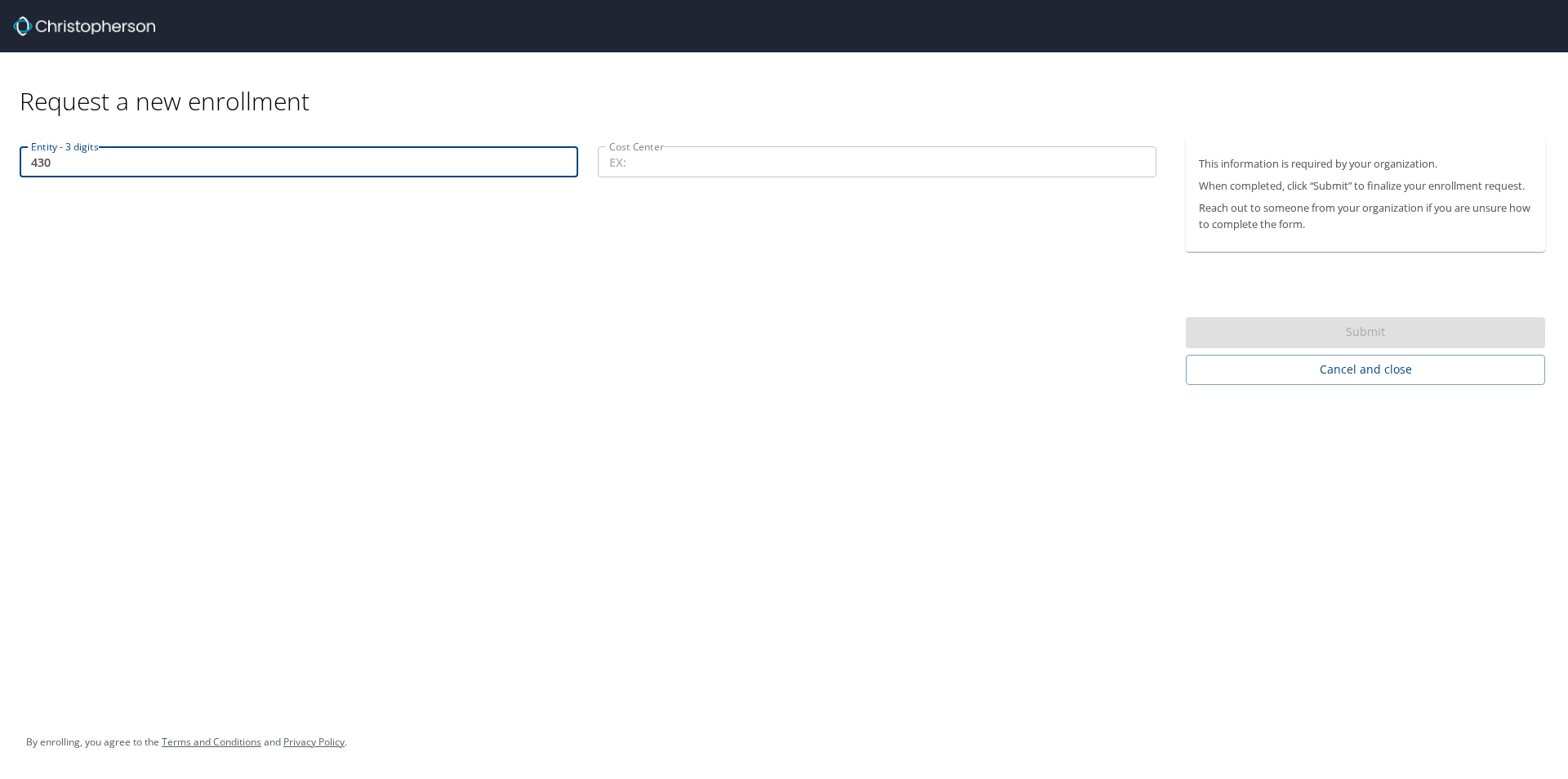
type input "430"
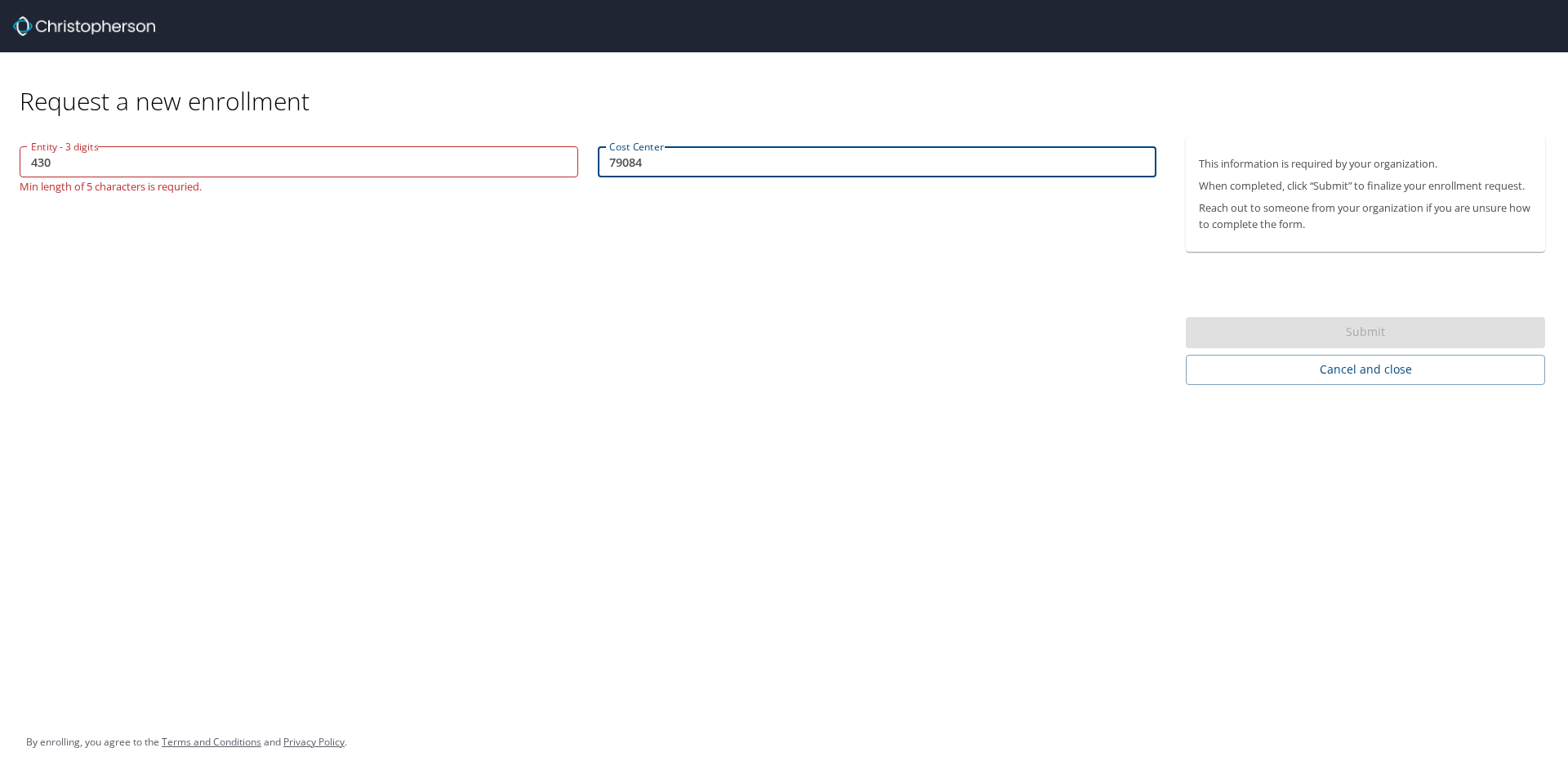
type input "79084"
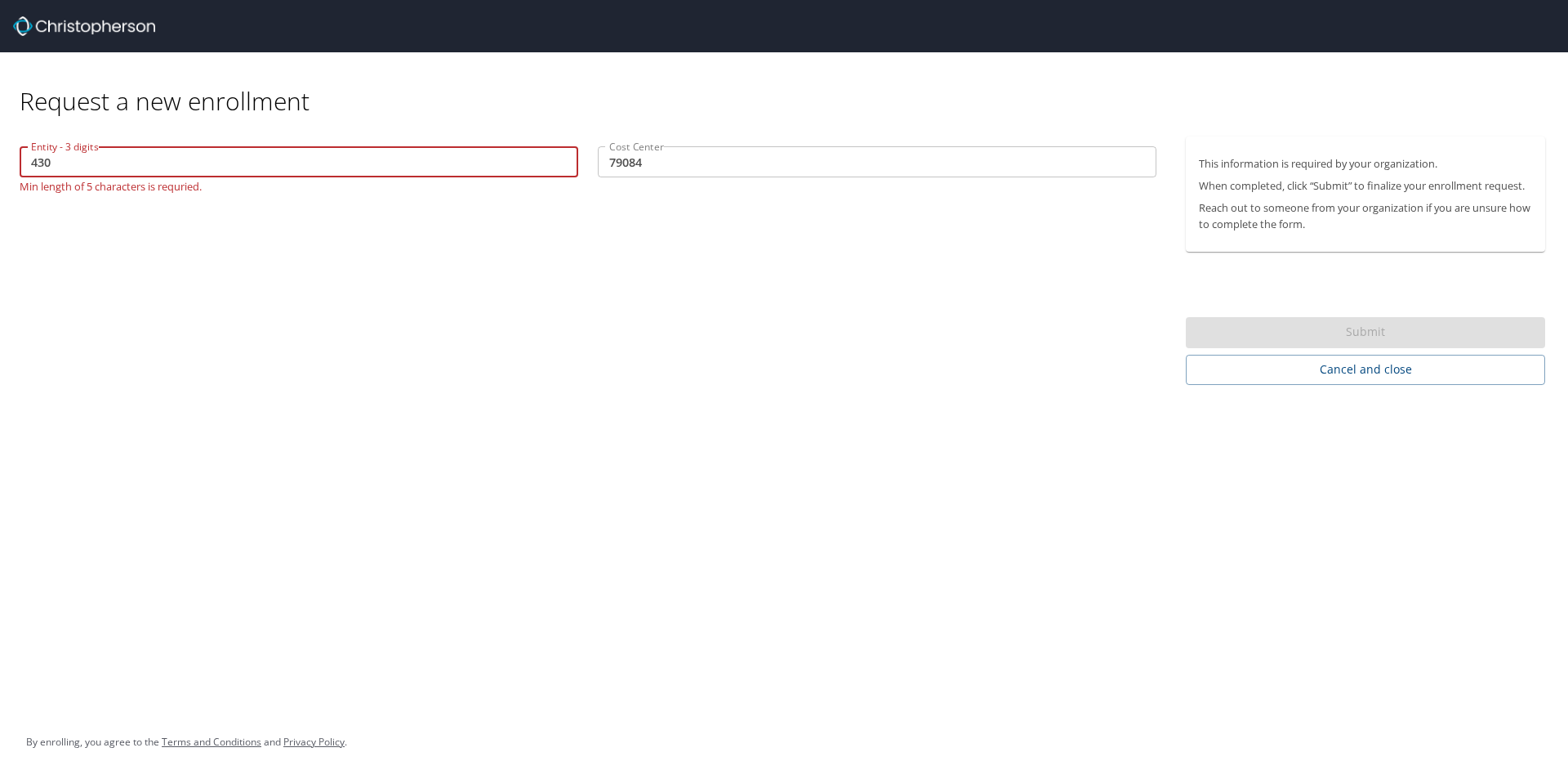
click at [196, 168] on input "430" at bounding box center [299, 162] width 559 height 31
click at [37, 164] on input "430" at bounding box center [299, 162] width 559 height 31
click at [32, 164] on input "430" at bounding box center [299, 162] width 559 height 31
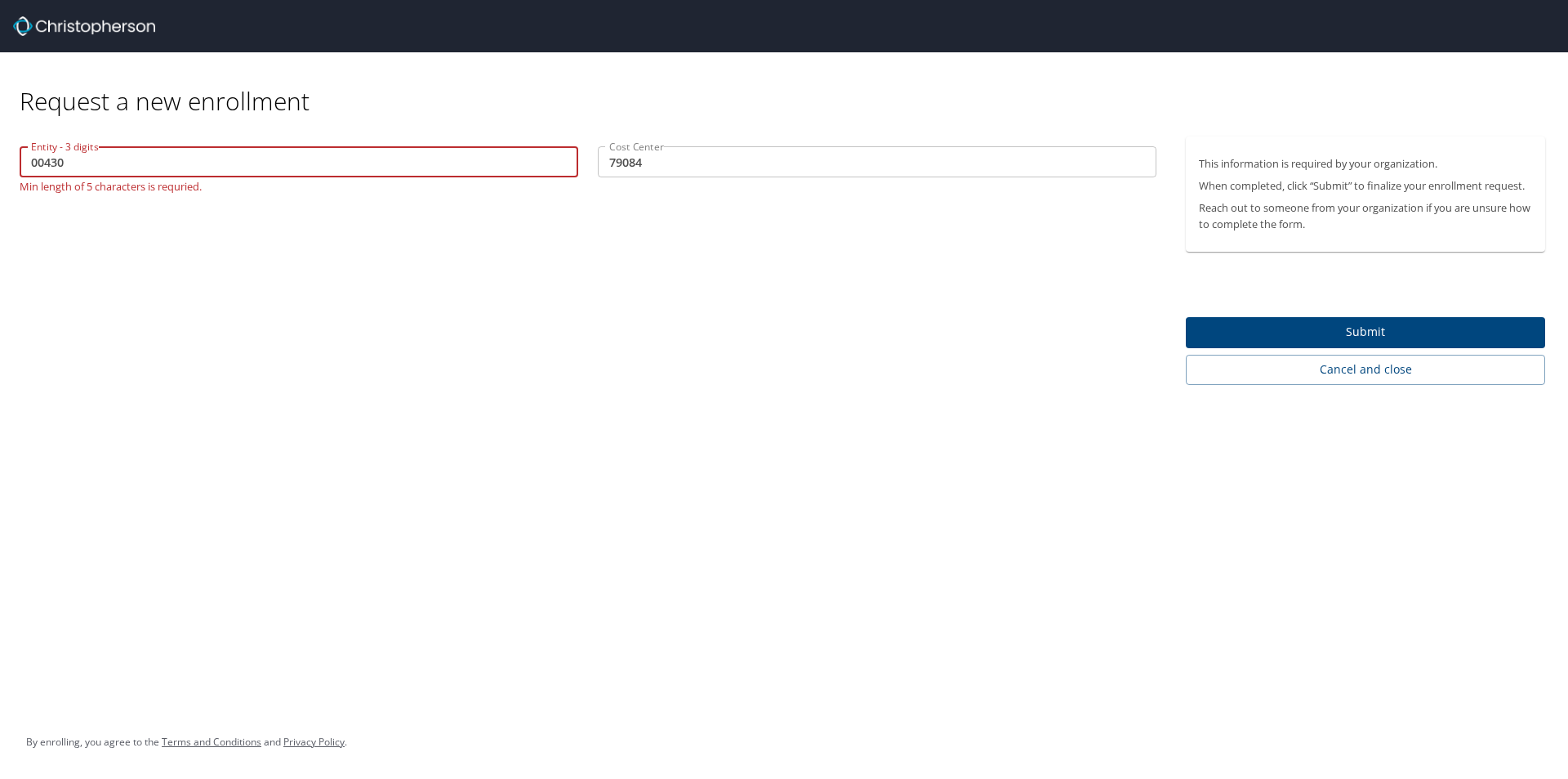
type input "00430"
click at [152, 245] on div "Entity - 3 digits 00430 Entity - 3 digits Min length of 5 characters is requrie…" at bounding box center [588, 261] width 1176 height 248
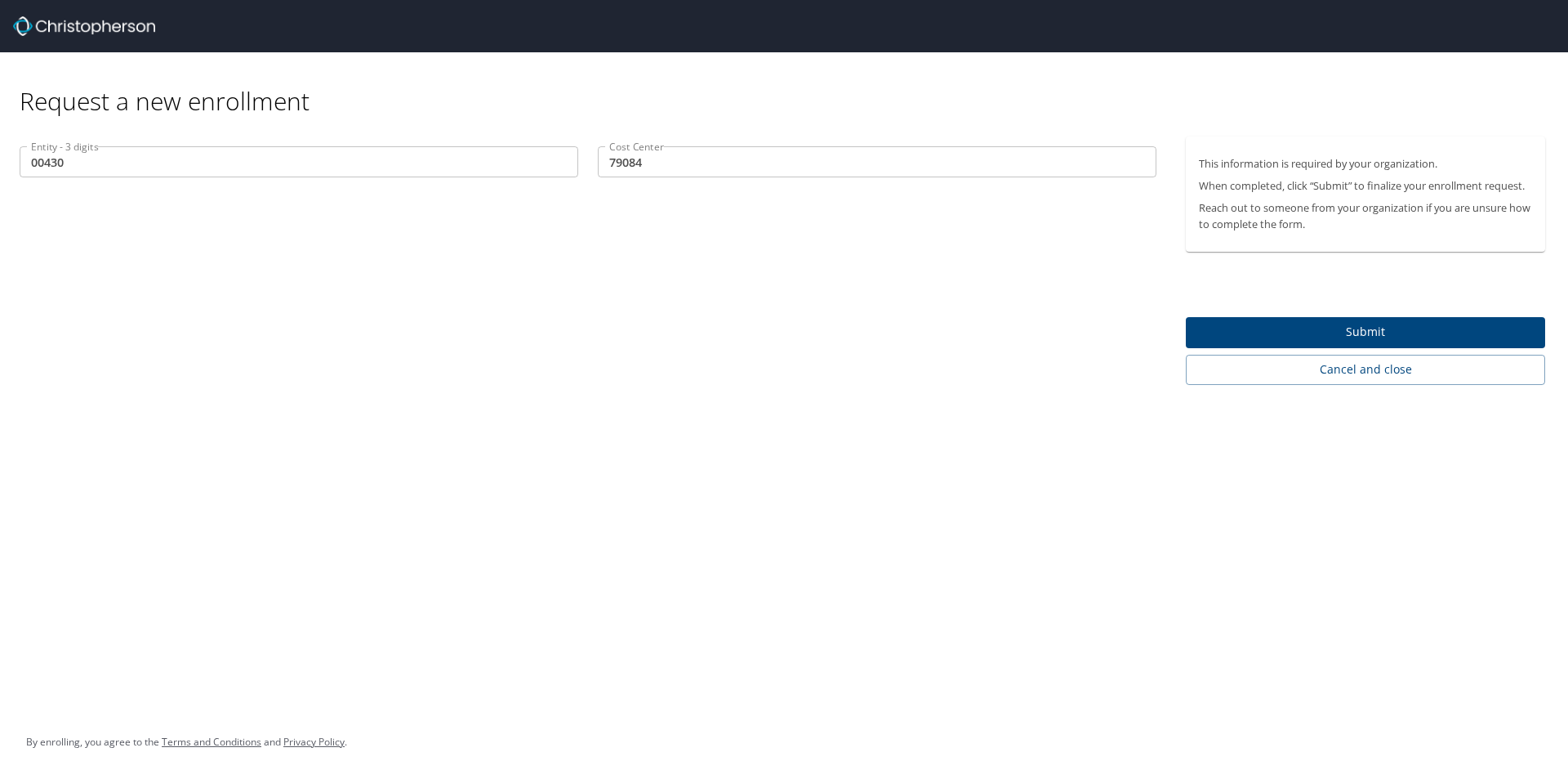
click at [1293, 343] on button "Submit" at bounding box center [1365, 333] width 360 height 32
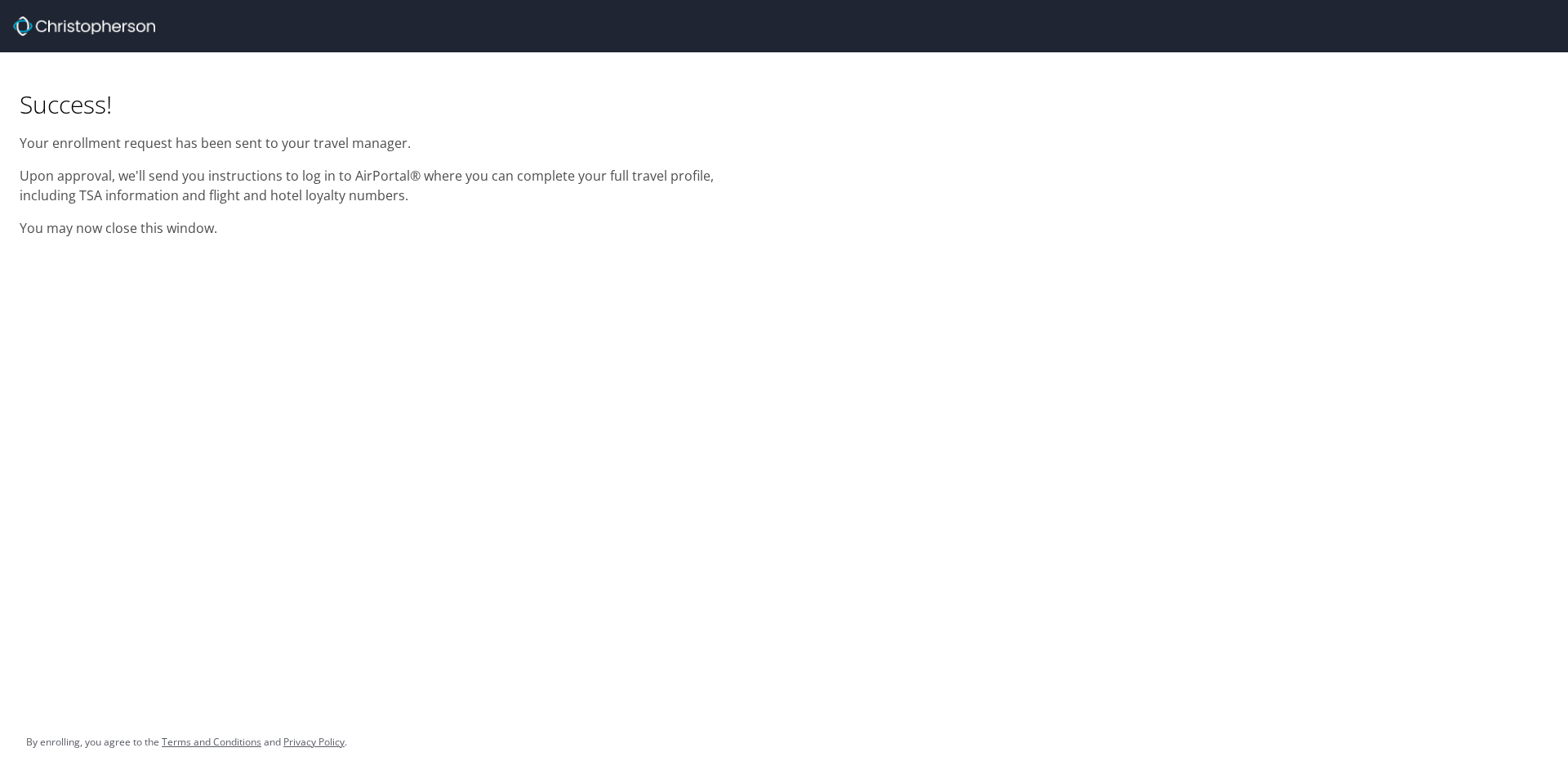
click at [167, 115] on h1 "Success!" at bounding box center [392, 105] width 745 height 32
